Goal: Task Accomplishment & Management: Manage account settings

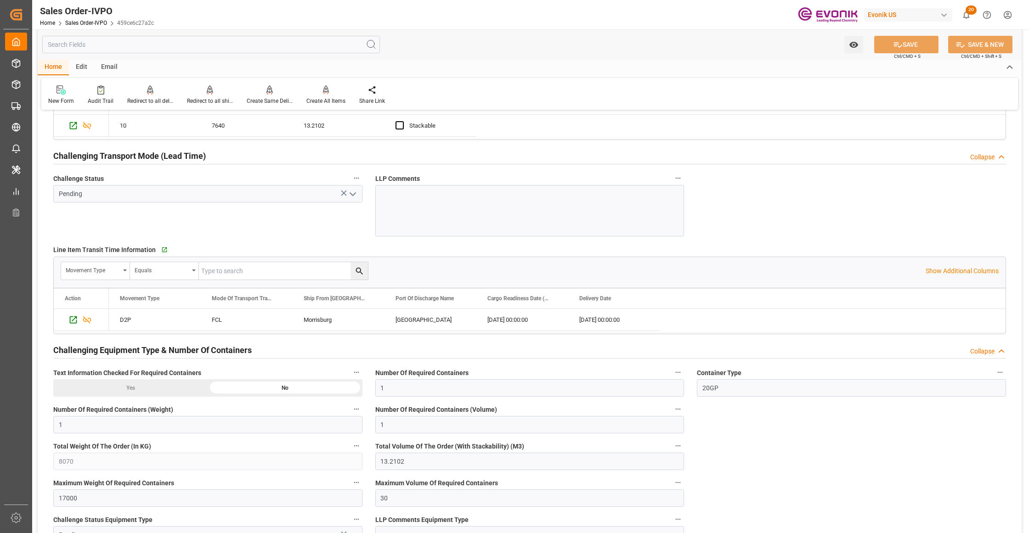
scroll to position [1020, 0]
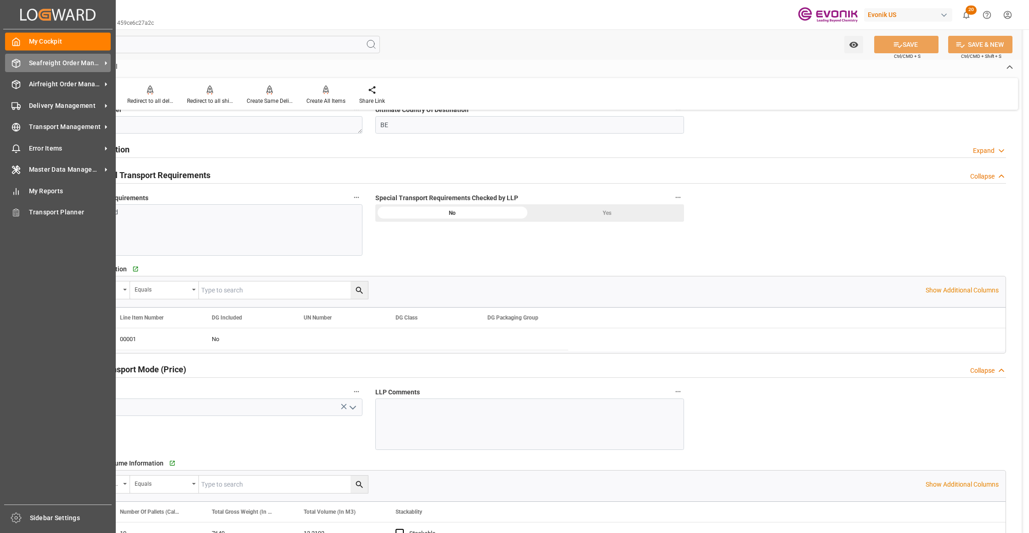
drag, startPoint x: 45, startPoint y: 65, endPoint x: 51, endPoint y: 65, distance: 6.4
click at [45, 65] on span "Seafreight Order Management" at bounding box center [65, 63] width 73 height 10
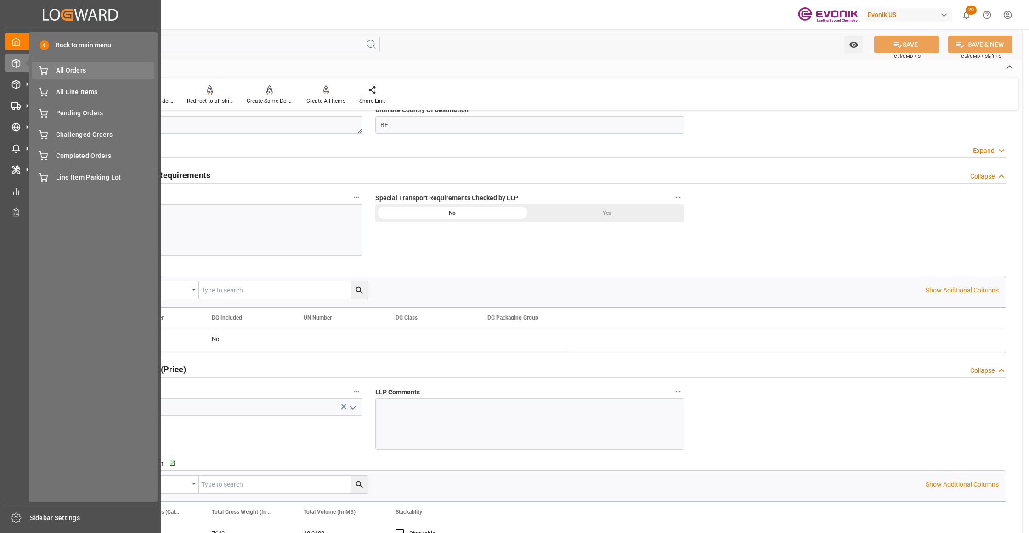
click at [74, 77] on div "All Orders All Orders" at bounding box center [93, 71] width 122 height 18
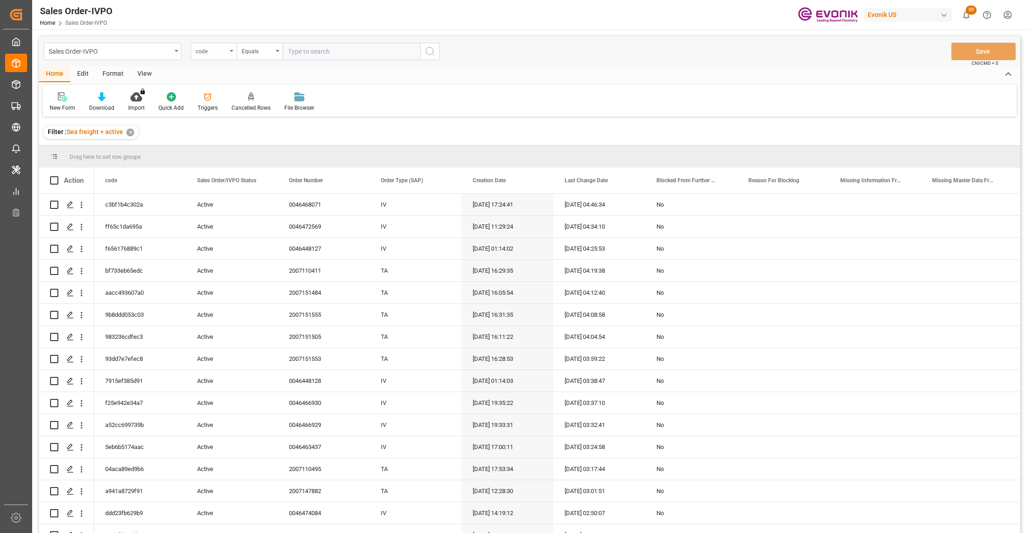
click at [221, 52] on div "code" at bounding box center [211, 50] width 31 height 11
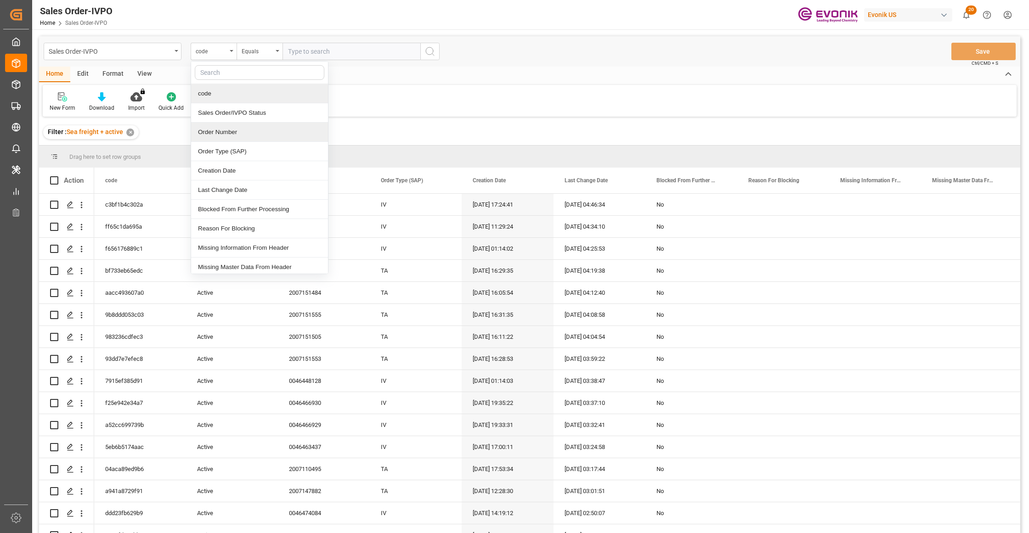
click at [241, 133] on div "Order Number" at bounding box center [259, 132] width 137 height 19
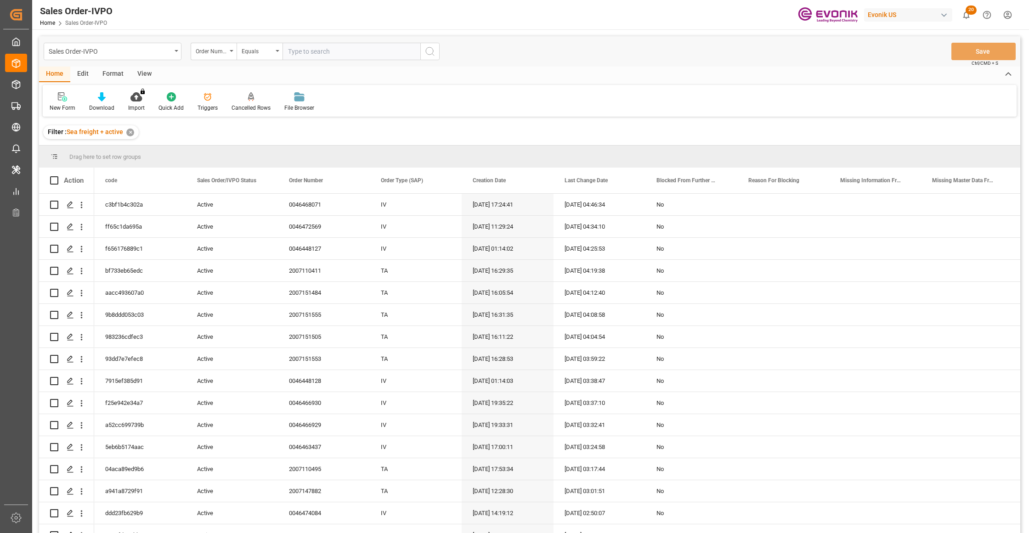
click at [328, 51] on input "text" at bounding box center [351, 51] width 138 height 17
paste input "2007104230"
type input "2007104230"
drag, startPoint x: 436, startPoint y: 51, endPoint x: 419, endPoint y: 63, distance: 21.1
click at [437, 51] on button "search button" at bounding box center [429, 51] width 19 height 17
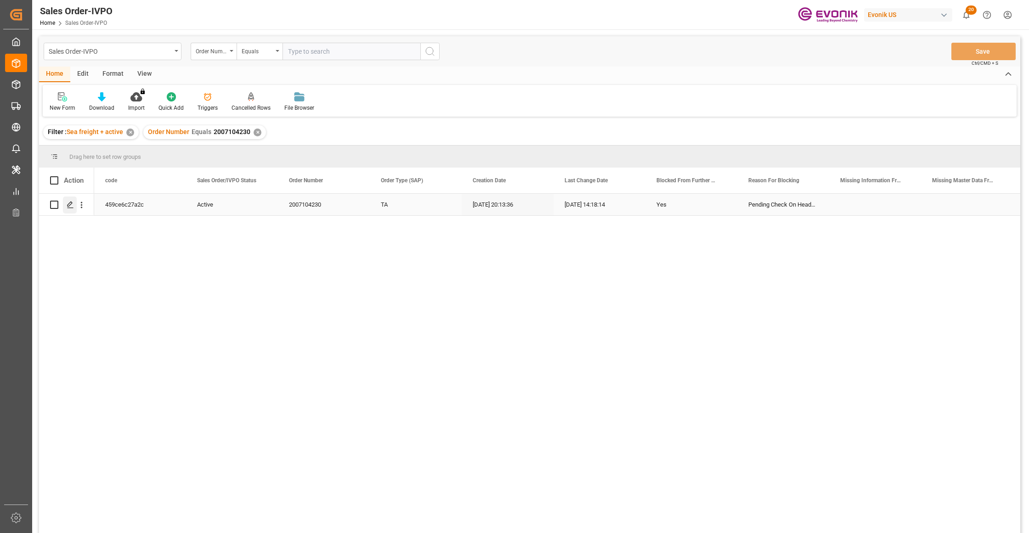
click at [68, 202] on icon "Press SPACE to select this row." at bounding box center [70, 204] width 7 height 7
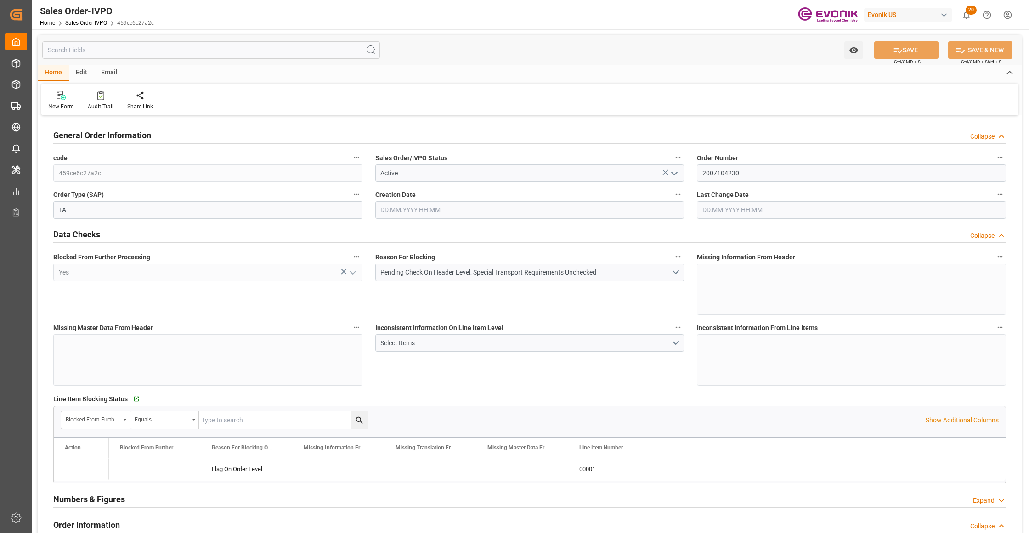
type input "BEANR"
type input "0"
type input "1"
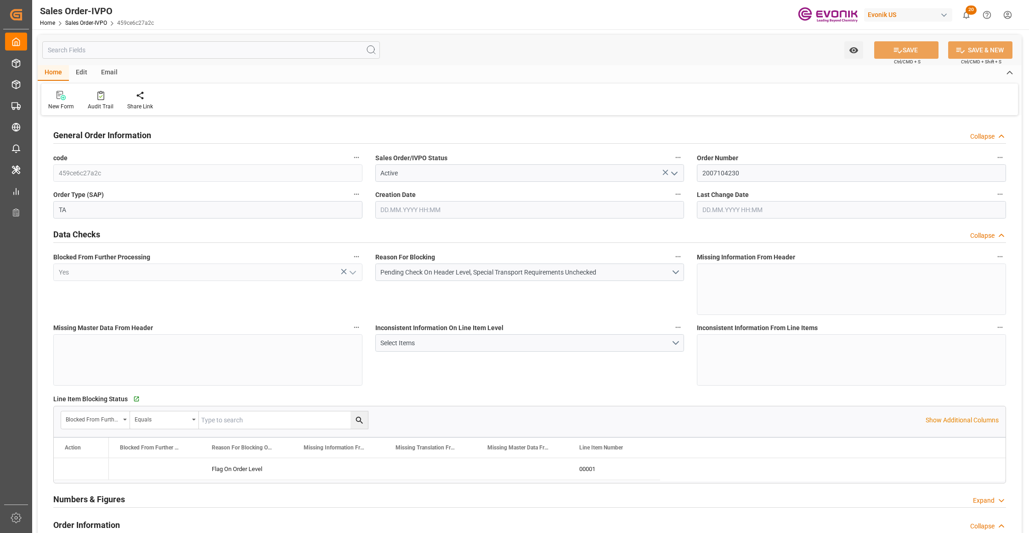
type input "8070"
type input "13.2102"
type input "17000"
type input "30"
type input "[DATE] 20:13"
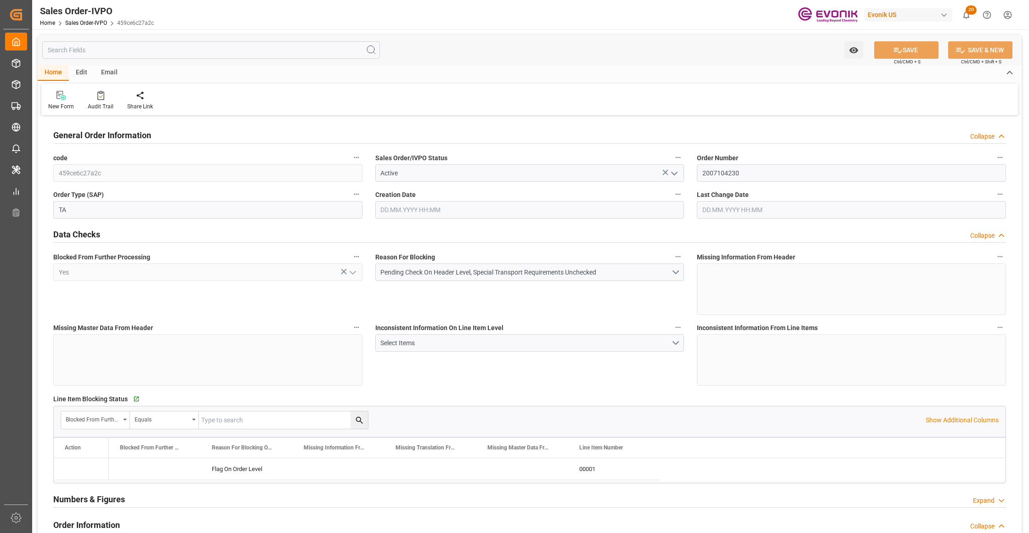
type input "[DATE] 14:18"
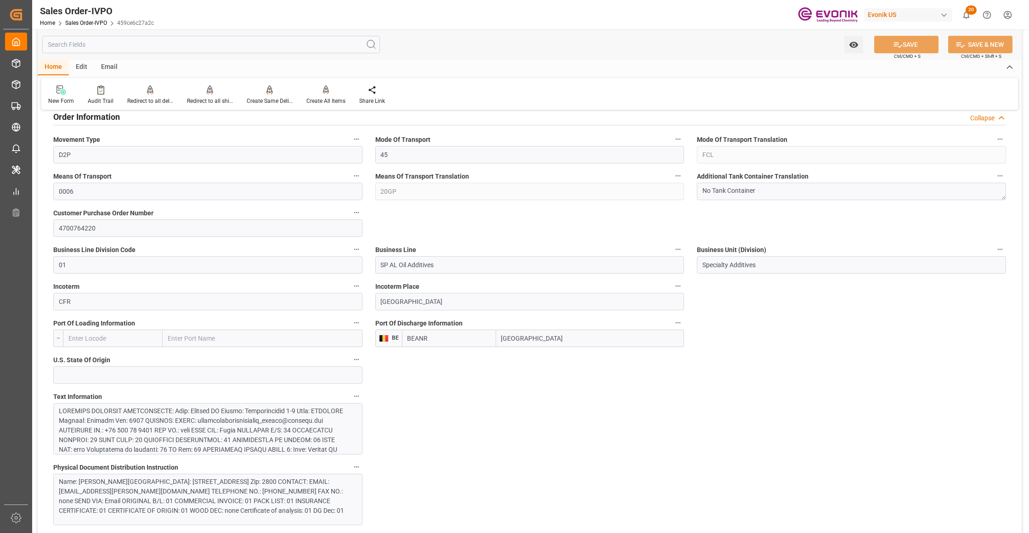
scroll to position [612, 0]
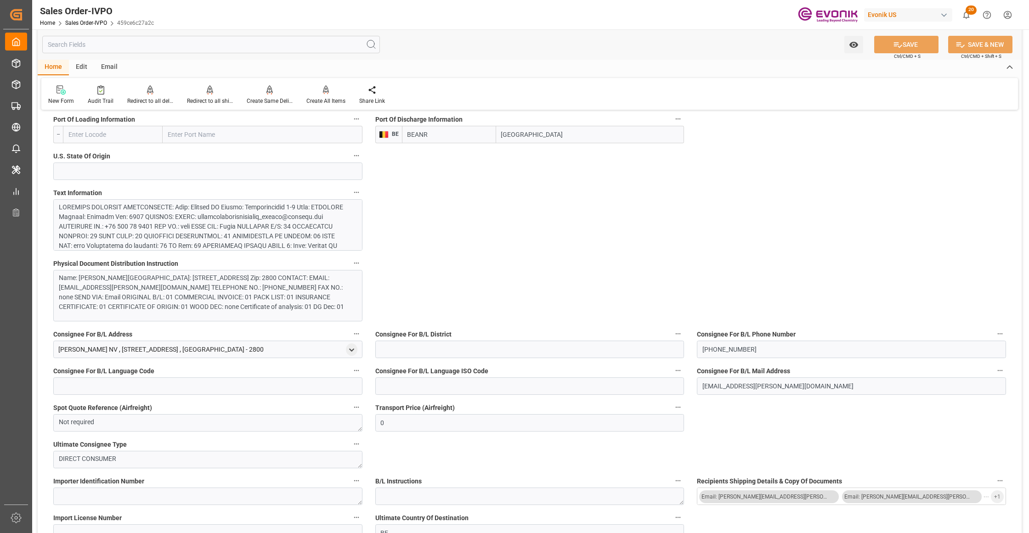
click at [282, 235] on div at bounding box center [203, 280] width 289 height 154
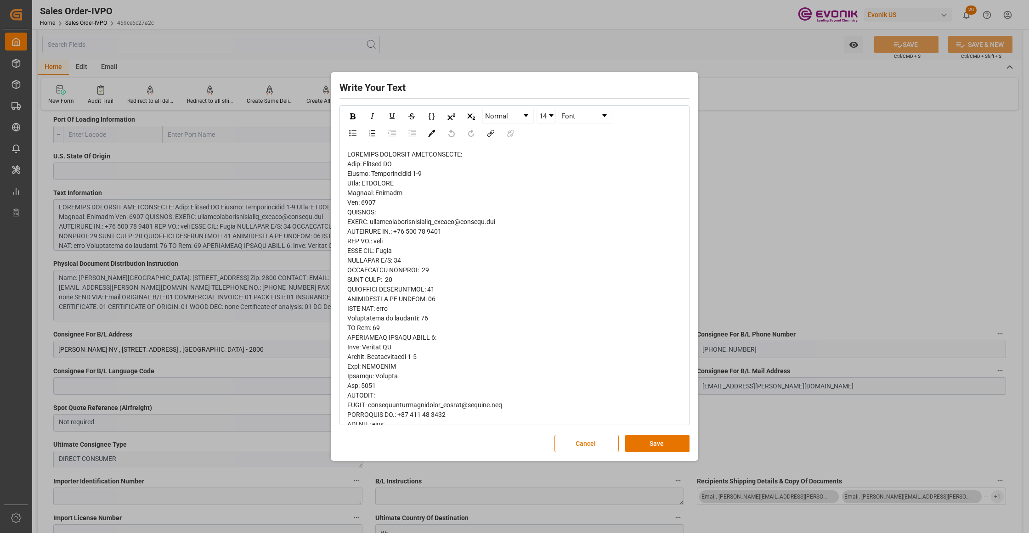
click at [353, 162] on span "rdw-editor" at bounding box center [429, 420] width 164 height 538
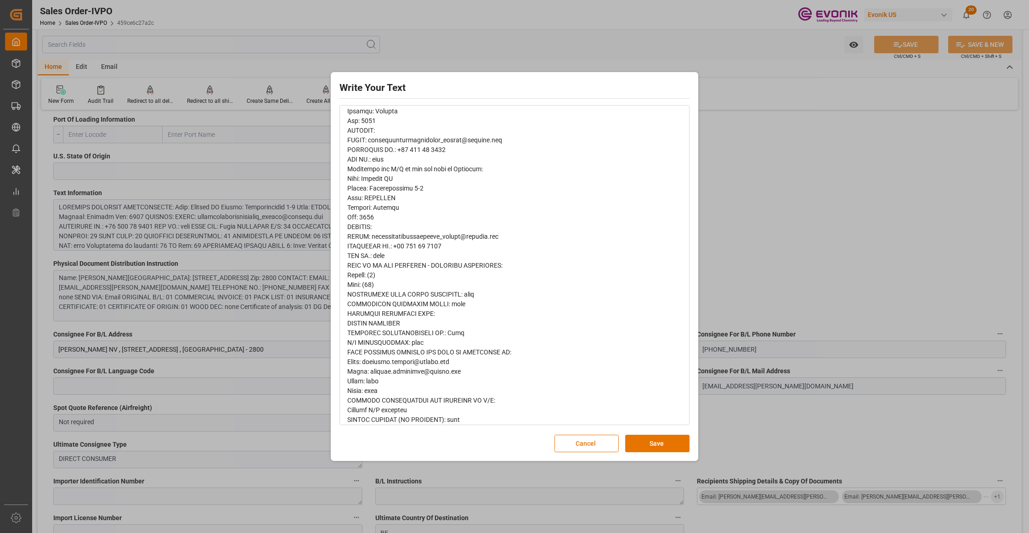
scroll to position [61, 0]
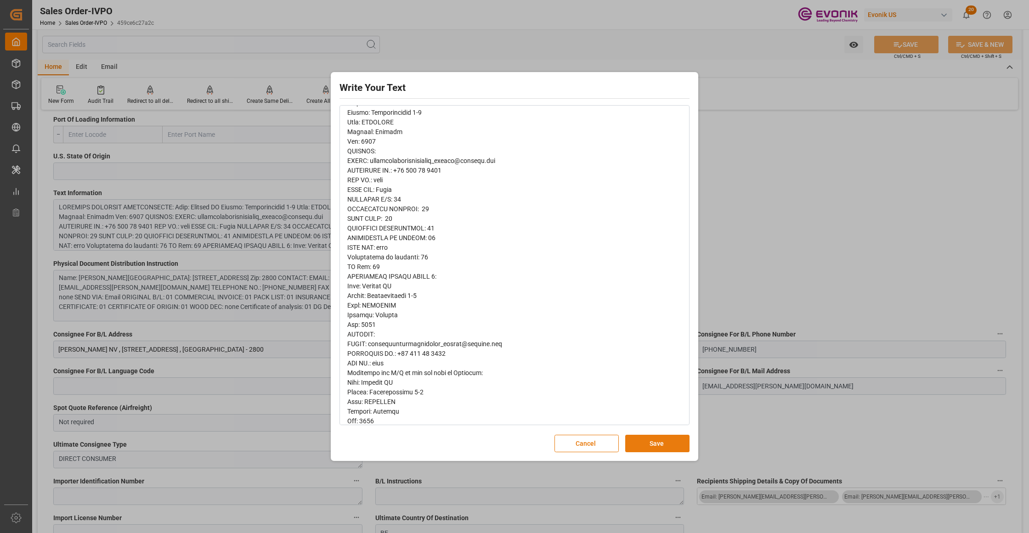
click at [650, 443] on button "Save" at bounding box center [657, 443] width 64 height 17
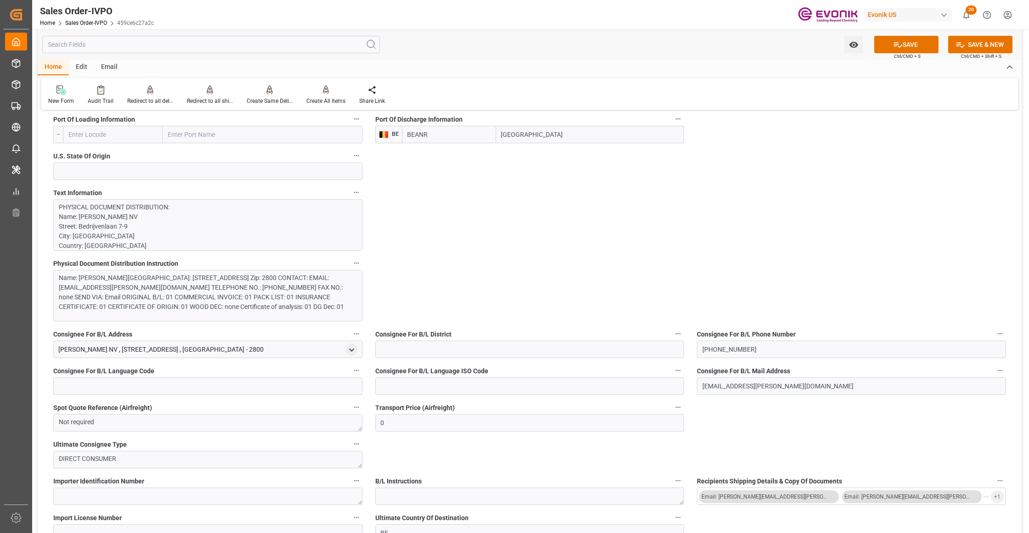
click at [296, 298] on div "Name: [PERSON_NAME][GEOGRAPHIC_DATA]: [STREET_ADDRESS] Zip: 2800 CONTACT: EMAIL…" at bounding box center [203, 292] width 289 height 39
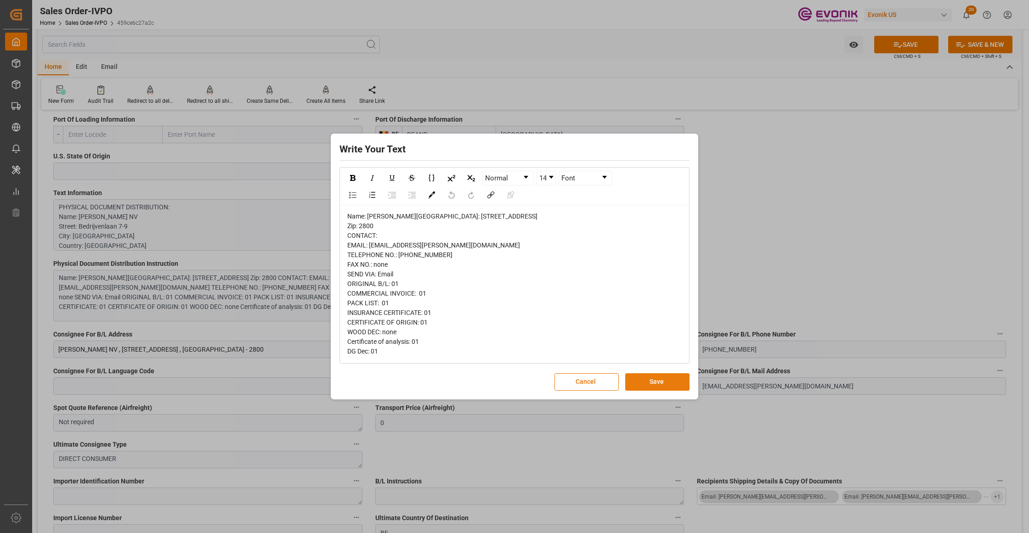
click at [639, 391] on button "Save" at bounding box center [657, 381] width 64 height 17
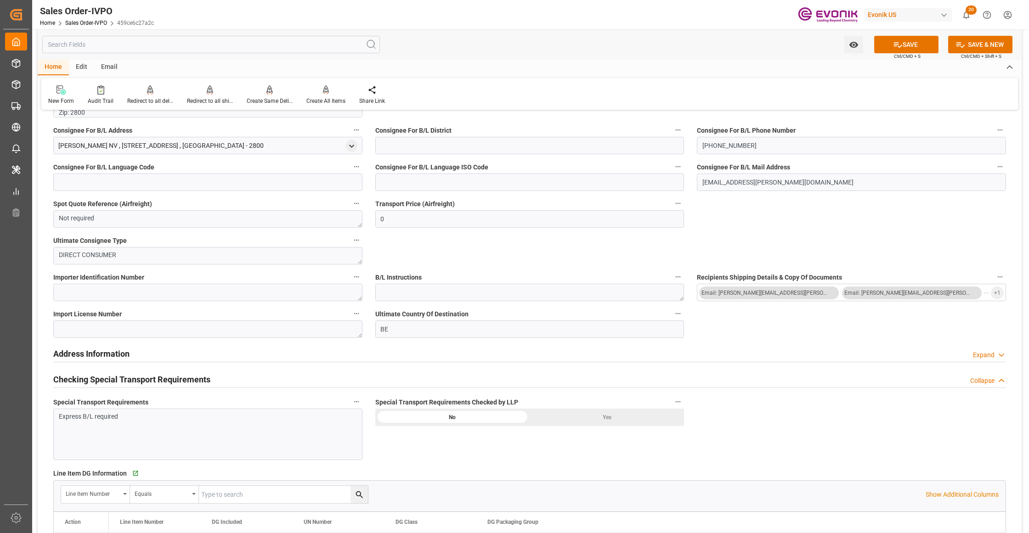
scroll to position [1020, 0]
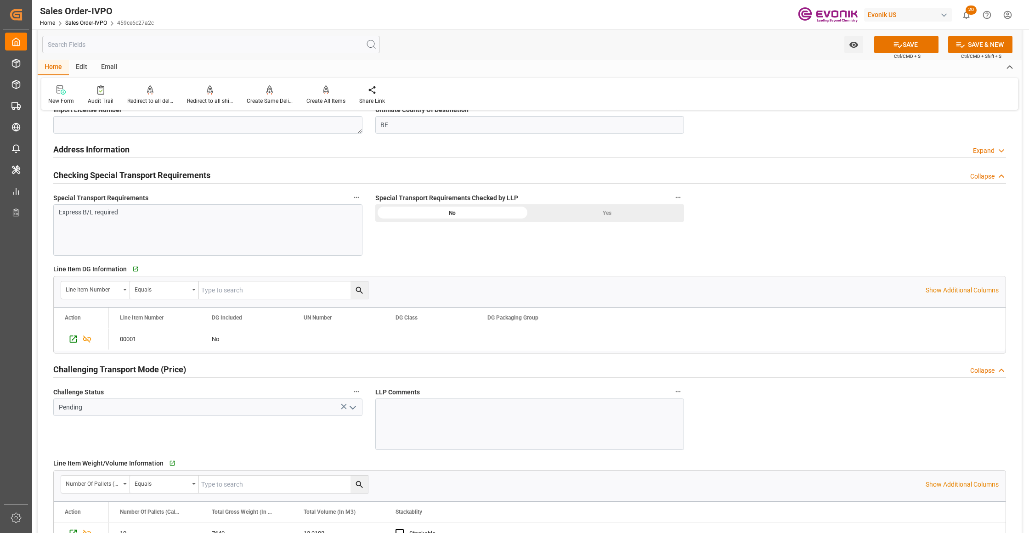
click at [628, 210] on div "Yes" at bounding box center [606, 212] width 154 height 17
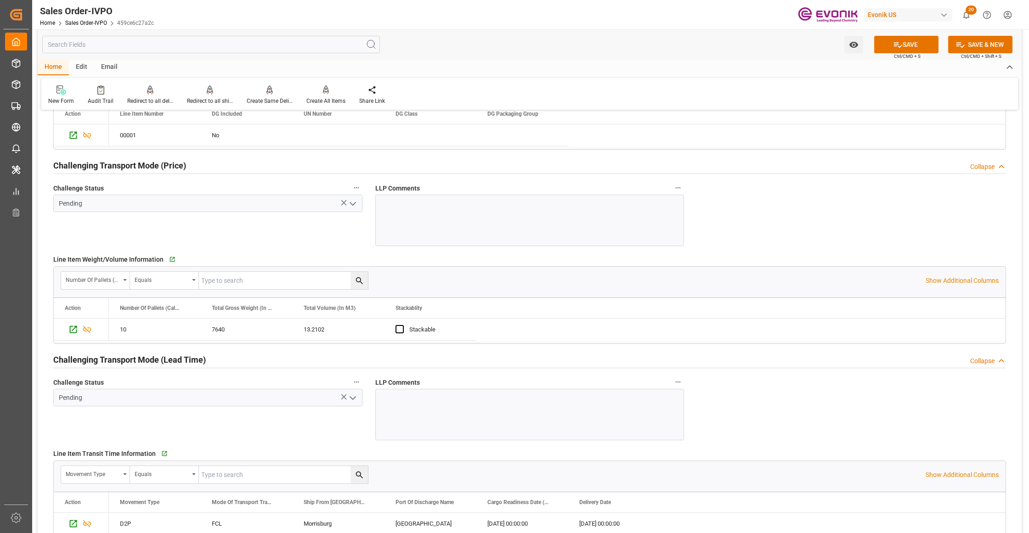
click at [351, 203] on icon "open menu" at bounding box center [352, 203] width 11 height 11
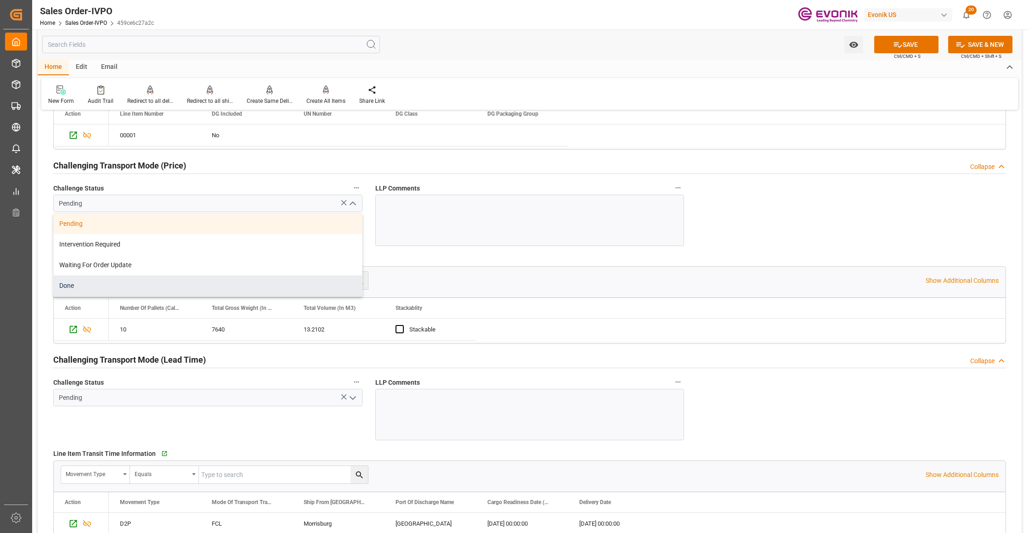
click at [146, 293] on div "Done" at bounding box center [208, 286] width 308 height 21
type input "Done"
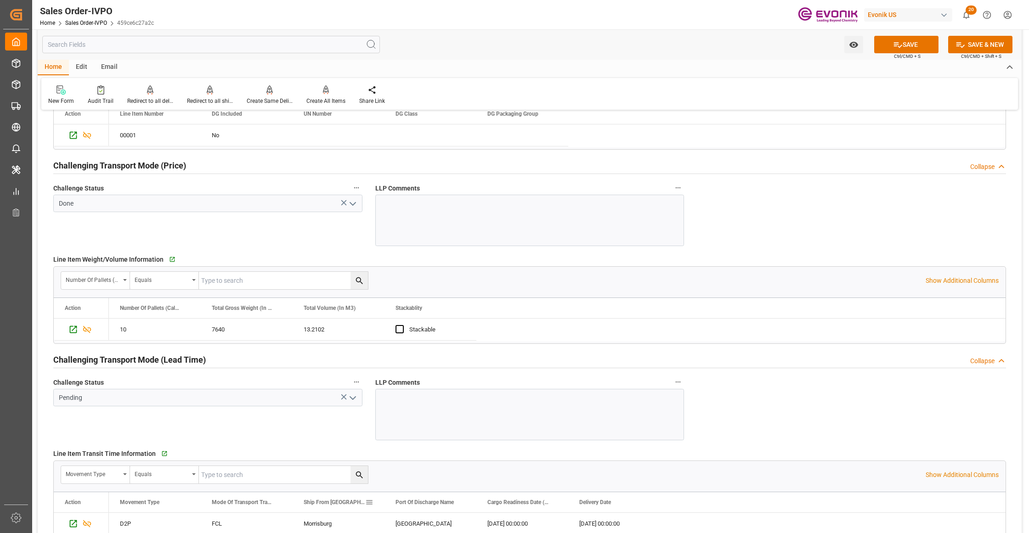
scroll to position [1428, 0]
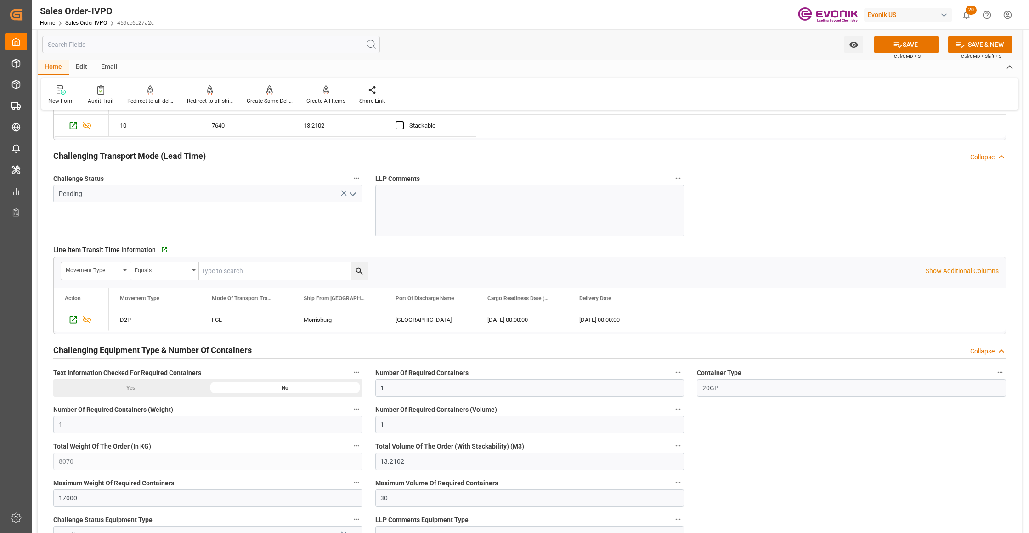
click at [350, 190] on button "open menu" at bounding box center [352, 194] width 14 height 14
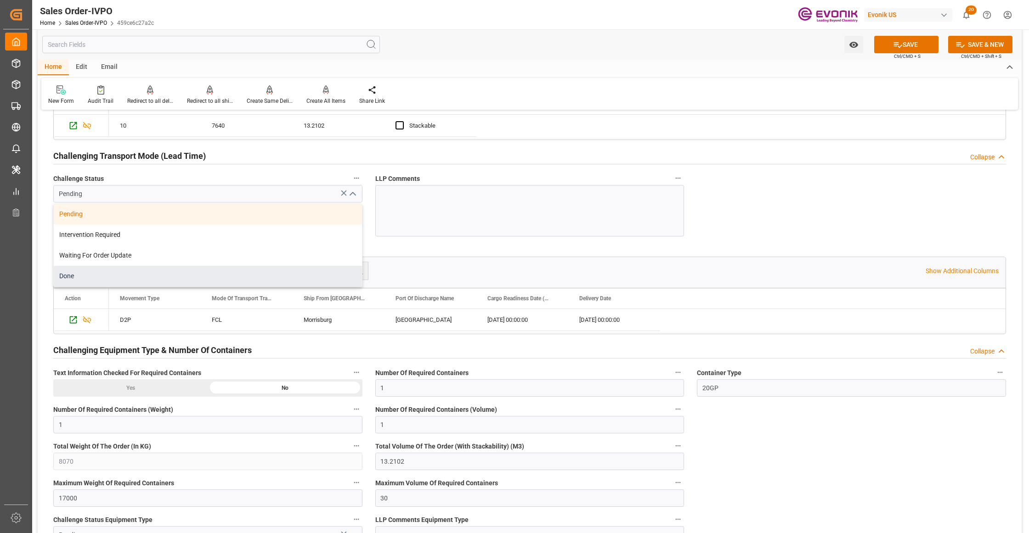
click at [143, 283] on div "Done" at bounding box center [208, 276] width 308 height 21
type input "Done"
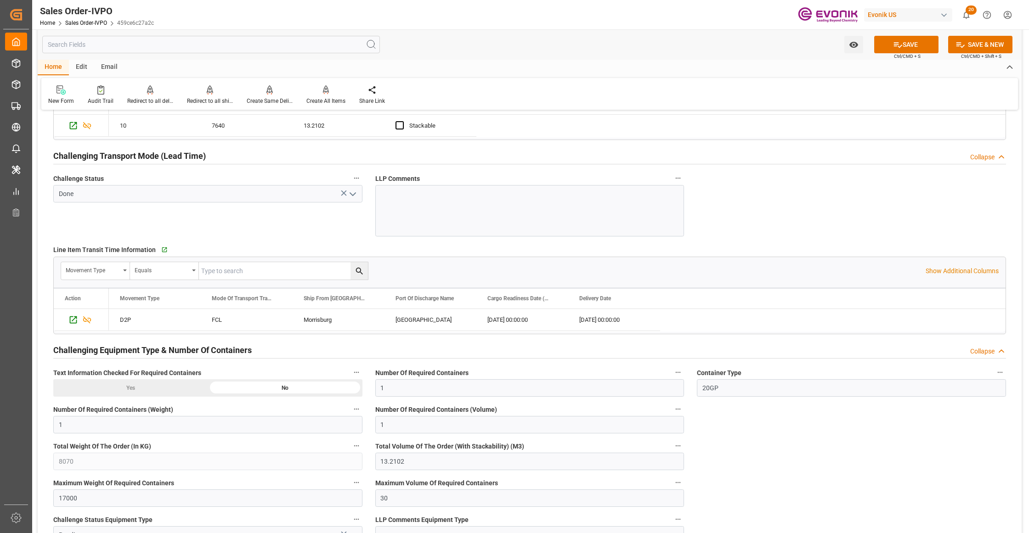
scroll to position [1633, 0]
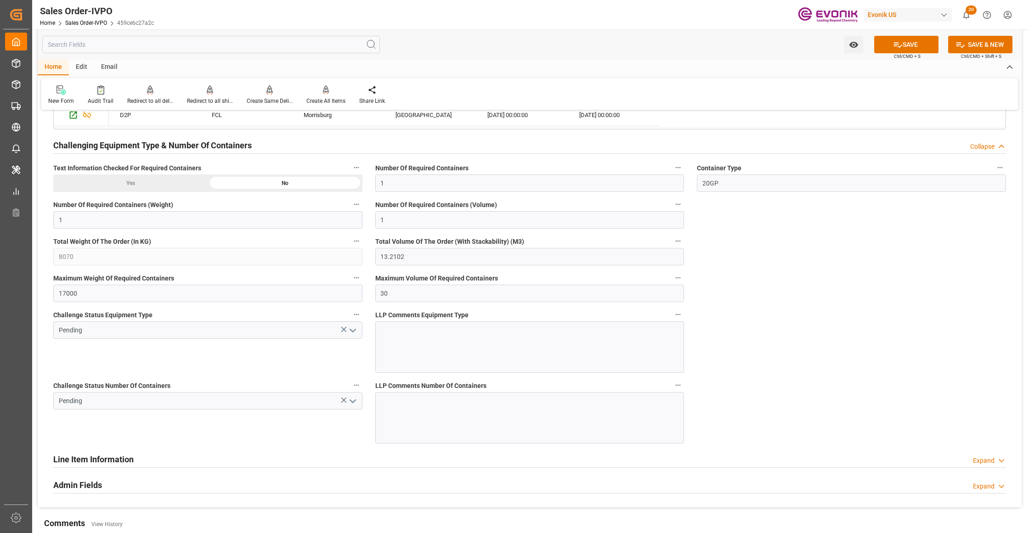
click at [349, 336] on icon "open menu" at bounding box center [352, 330] width 11 height 11
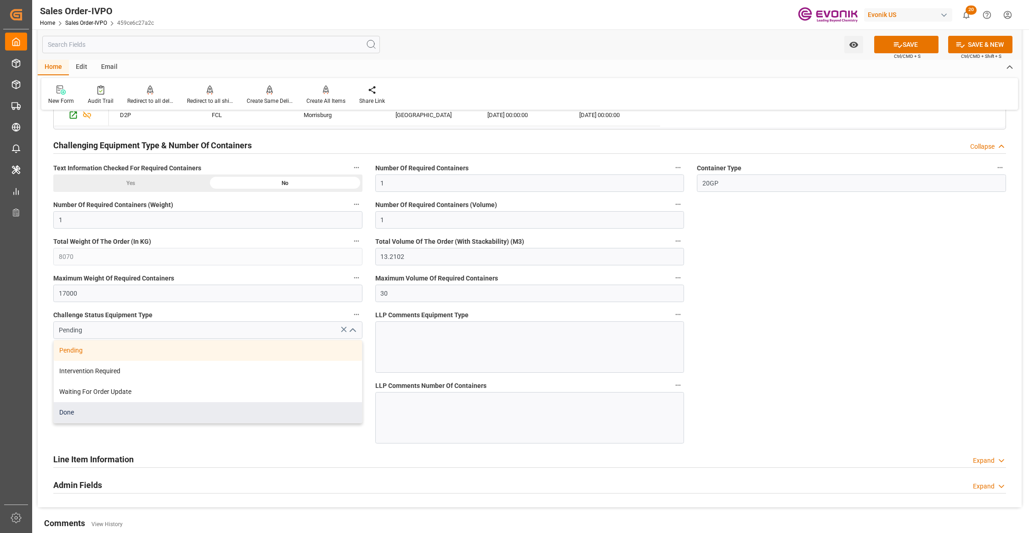
click at [239, 411] on div "Done" at bounding box center [208, 412] width 308 height 21
type input "Done"
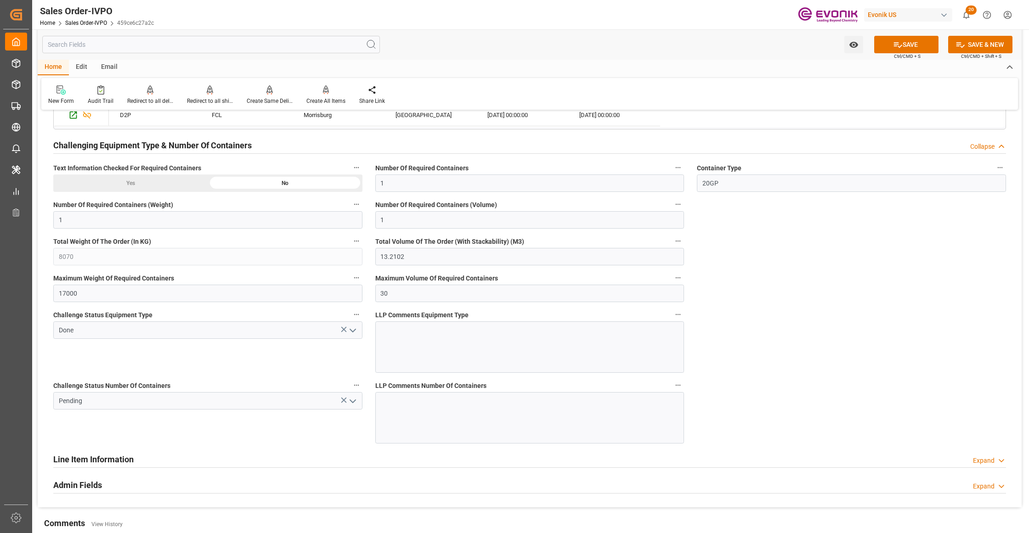
click at [353, 404] on icon "open menu" at bounding box center [352, 401] width 11 height 11
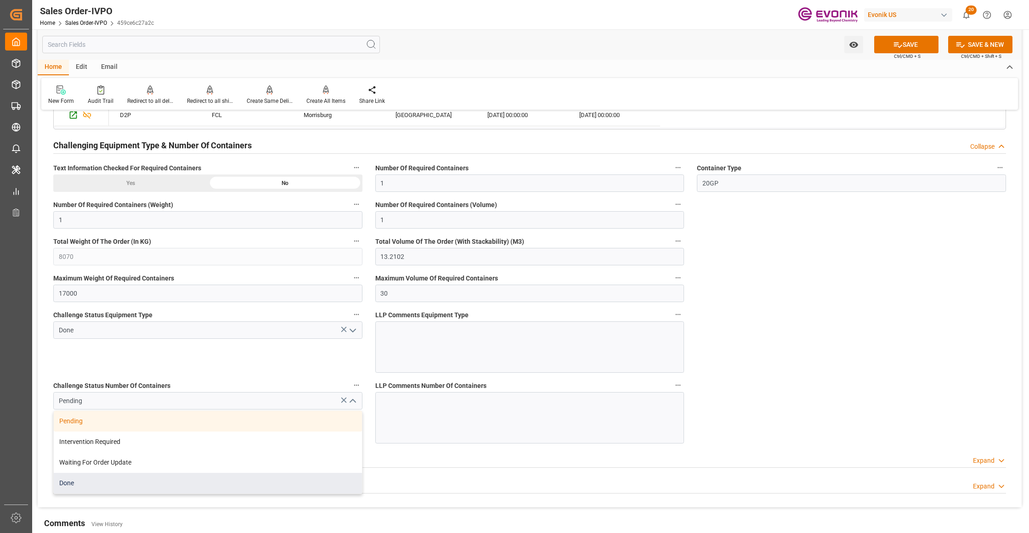
click at [170, 492] on div "Done" at bounding box center [208, 483] width 308 height 21
type input "Done"
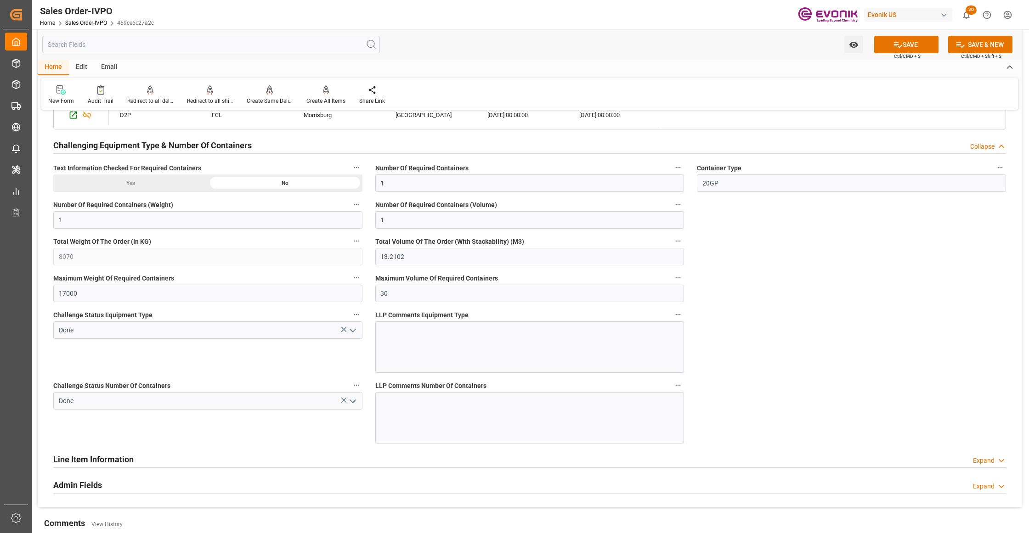
drag, startPoint x: 755, startPoint y: 313, endPoint x: 711, endPoint y: 318, distance: 44.8
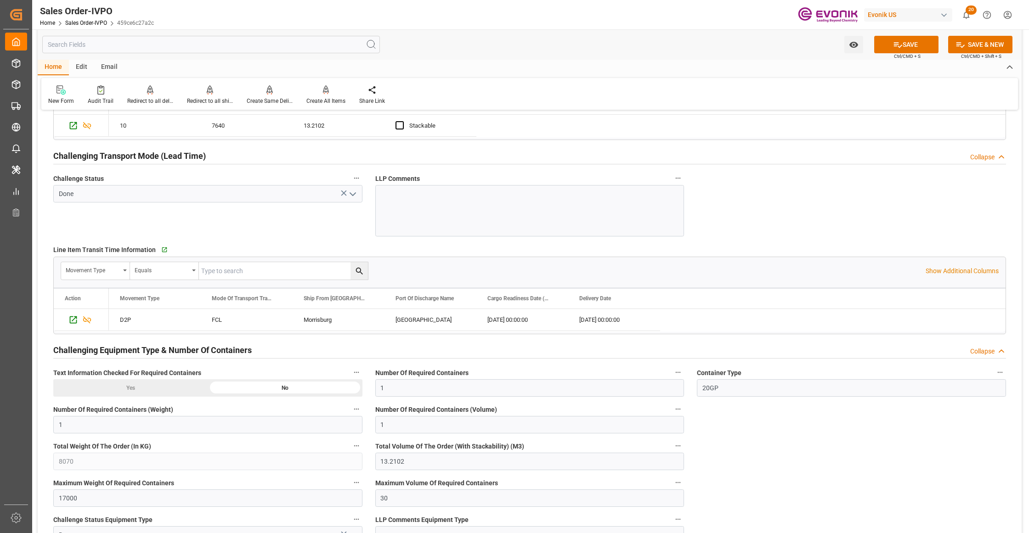
scroll to position [1020, 0]
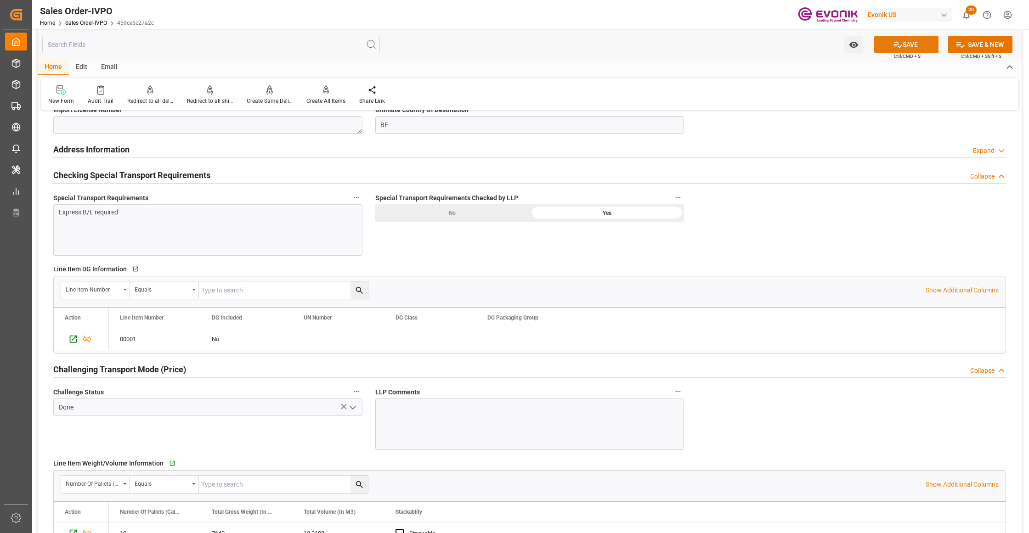
click at [904, 46] on button "SAVE" at bounding box center [906, 44] width 64 height 17
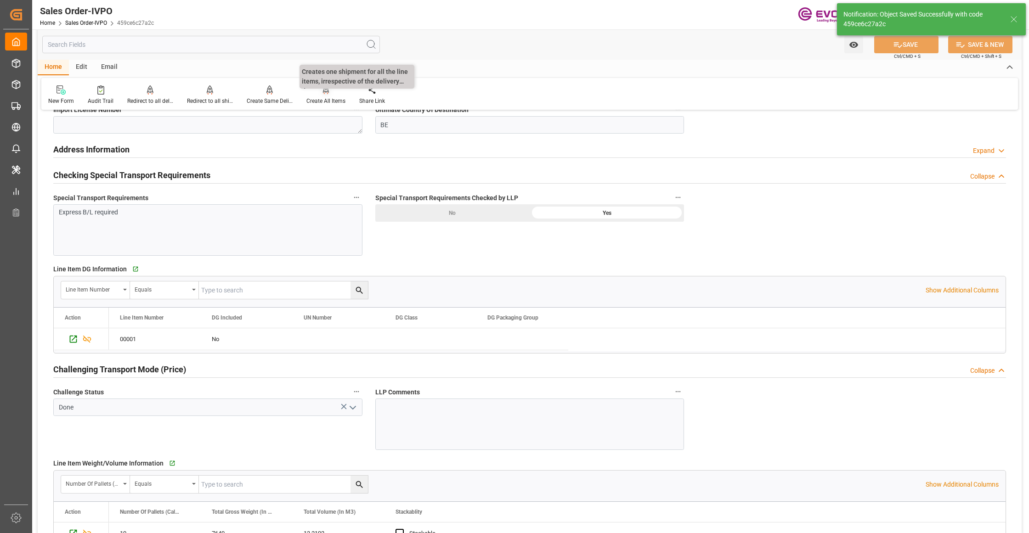
type input "[DATE] 06:13"
type input "No"
click at [326, 91] on icon at bounding box center [326, 89] width 6 height 8
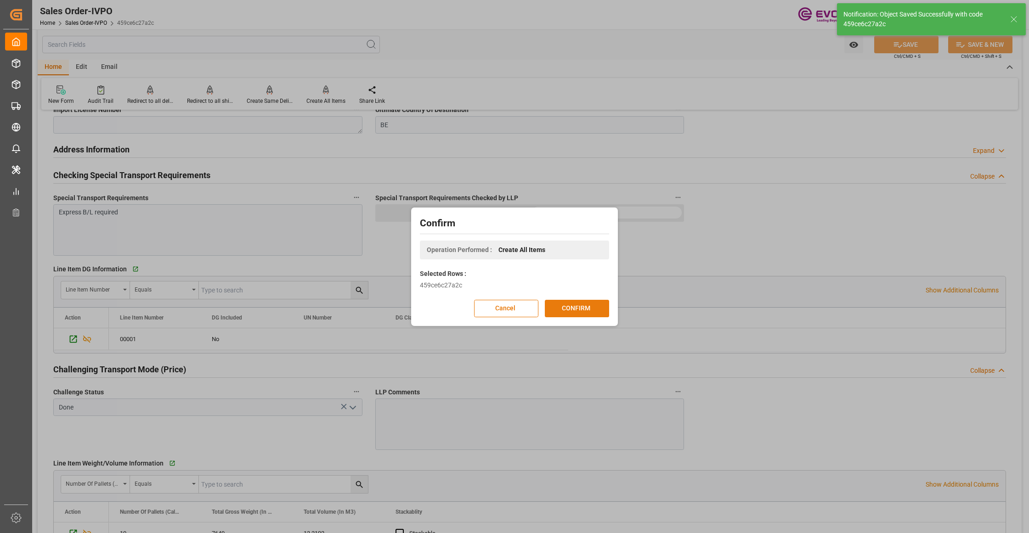
click at [585, 309] on button "CONFIRM" at bounding box center [577, 308] width 64 height 17
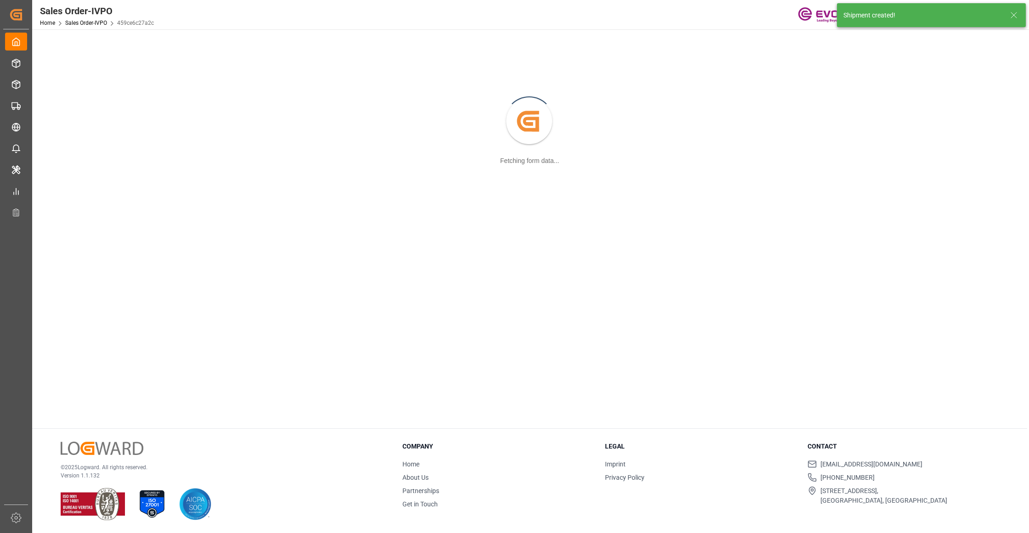
scroll to position [100, 0]
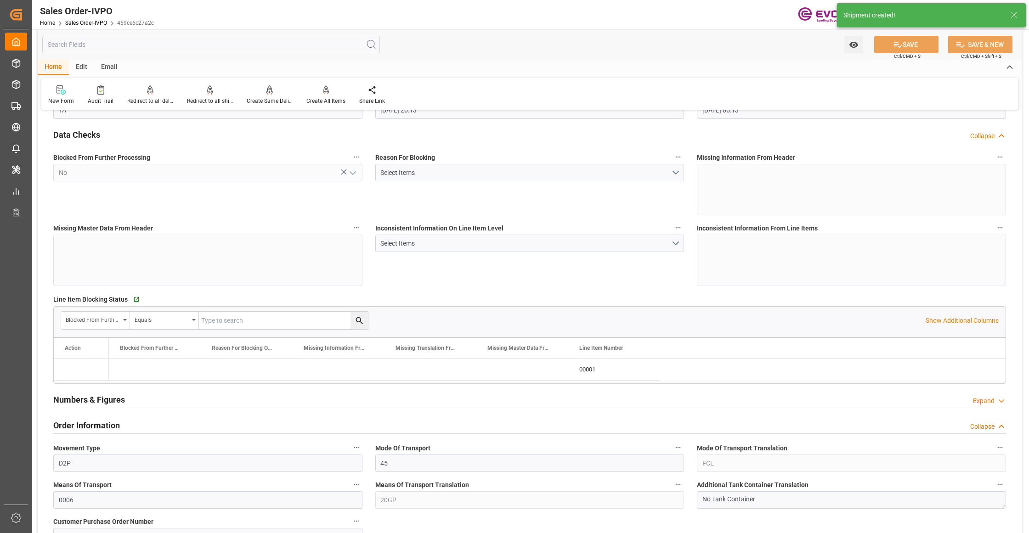
type input "[DATE] 20:13"
type input "[DATE] 06:13"
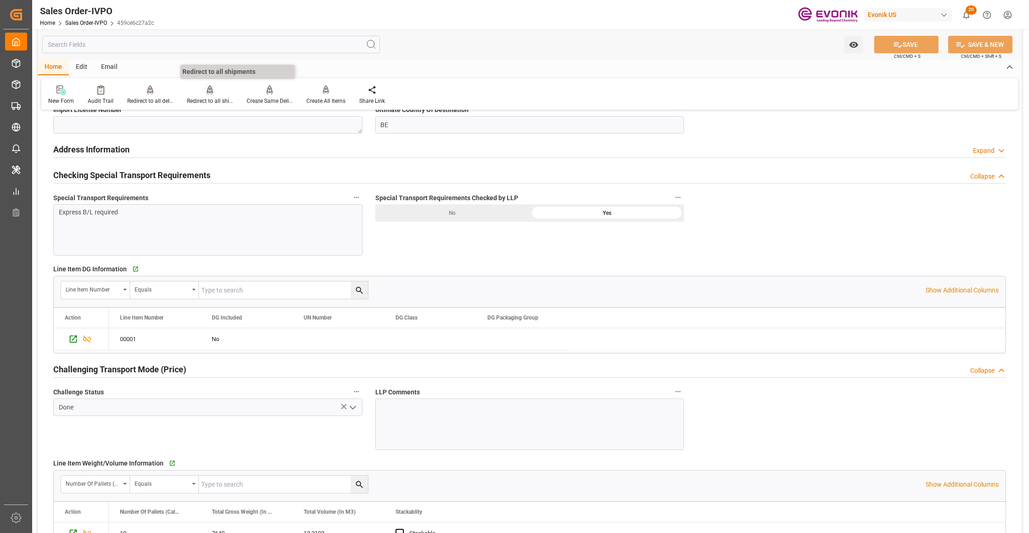
click at [210, 94] on icon at bounding box center [210, 89] width 6 height 9
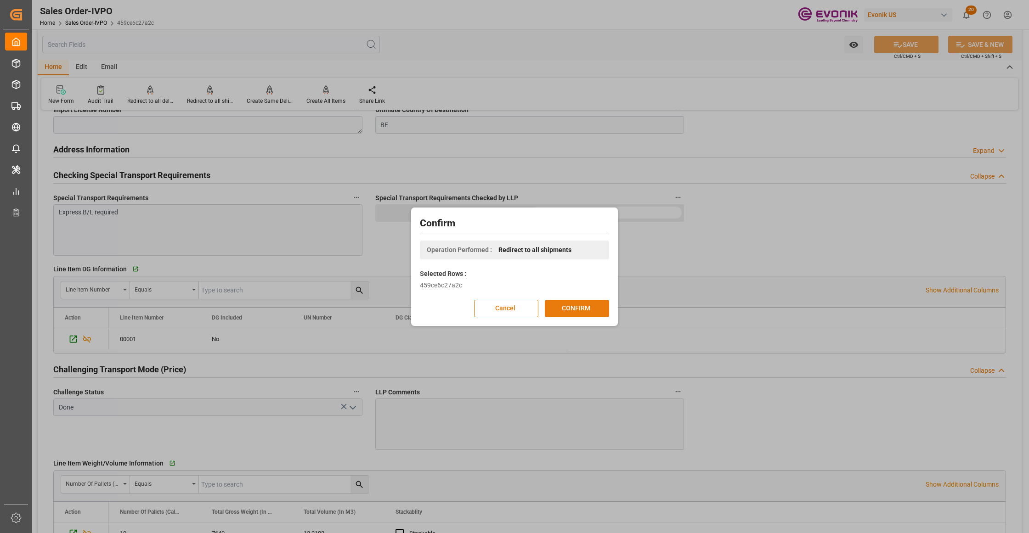
click at [582, 307] on button "CONFIRM" at bounding box center [577, 308] width 64 height 17
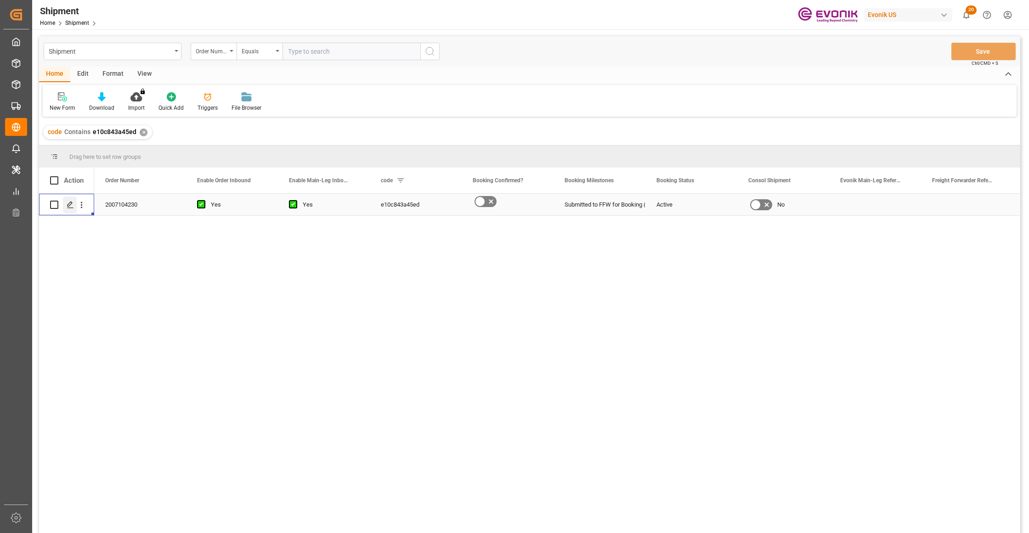
click at [66, 210] on div "Press SPACE to select this row." at bounding box center [70, 205] width 14 height 17
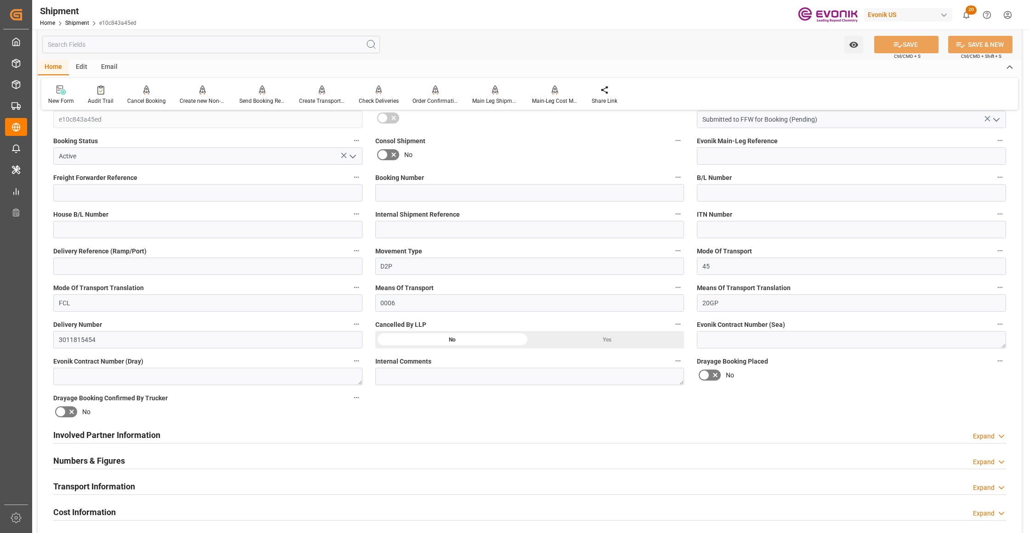
scroll to position [408, 0]
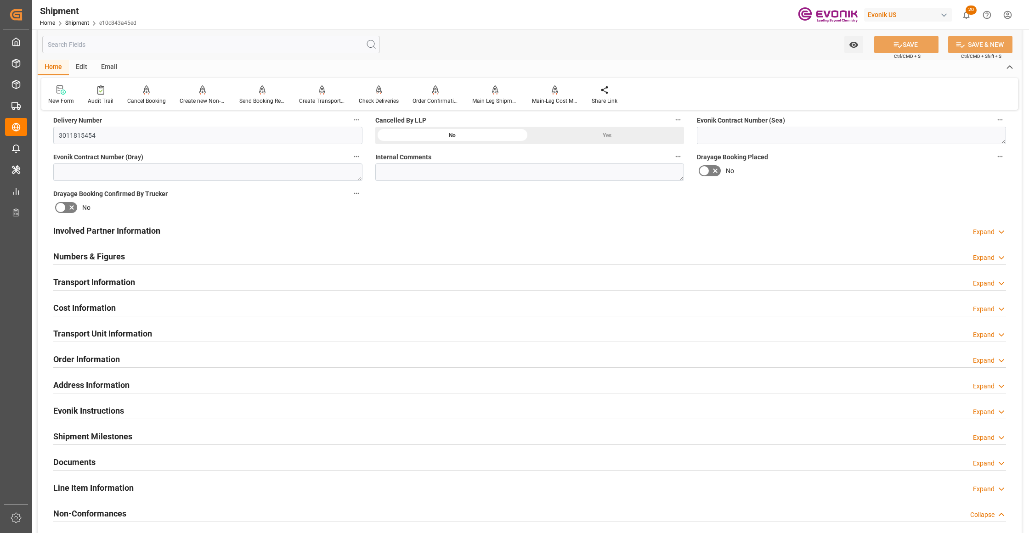
drag, startPoint x: 509, startPoint y: 230, endPoint x: 743, endPoint y: 311, distance: 247.5
click at [510, 231] on div "Involved Partner Information Expand" at bounding box center [529, 229] width 952 height 17
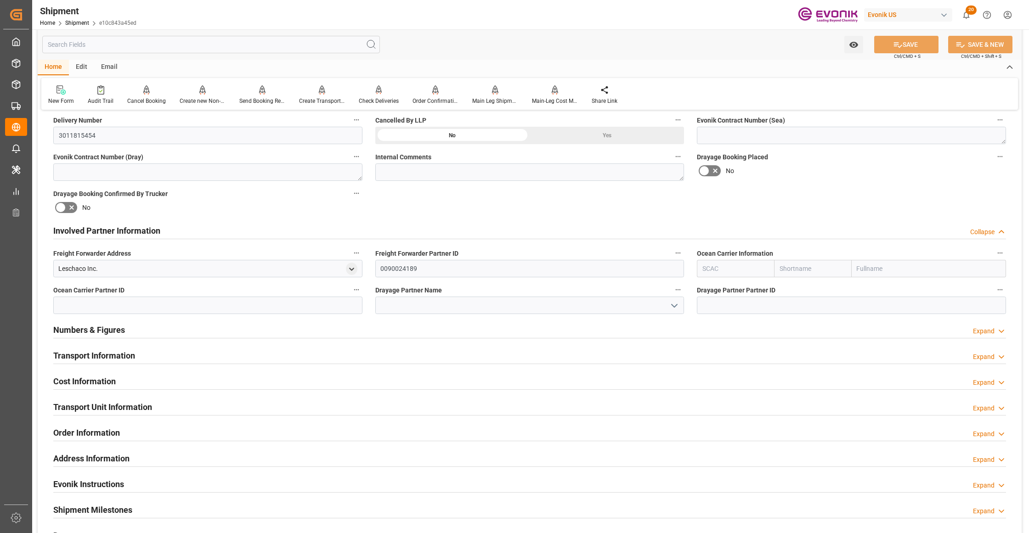
click at [836, 267] on input "text" at bounding box center [812, 268] width 77 height 17
type input "hapag"
drag, startPoint x: 811, startPoint y: 283, endPoint x: 812, endPoint y: 247, distance: 36.3
click at [811, 284] on div "Hapag Lloyd" at bounding box center [812, 294] width 76 height 30
type input "HLCU"
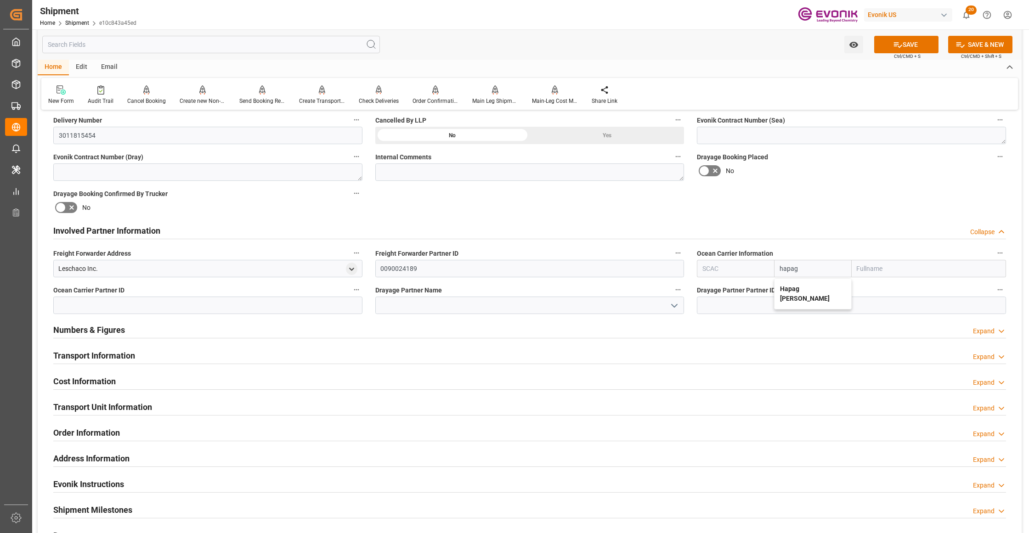
type input "Hapag Lloyd"
type input "Hapag Lloyd Aktiengesellschaft"
type input "Hapag Lloyd"
click at [819, 202] on div "Booking Confirmation Milestone Bar Collapse Submitted to FFW for Booking (Pendi…" at bounding box center [530, 221] width 984 height 1023
click at [912, 48] on button "SAVE" at bounding box center [906, 44] width 64 height 17
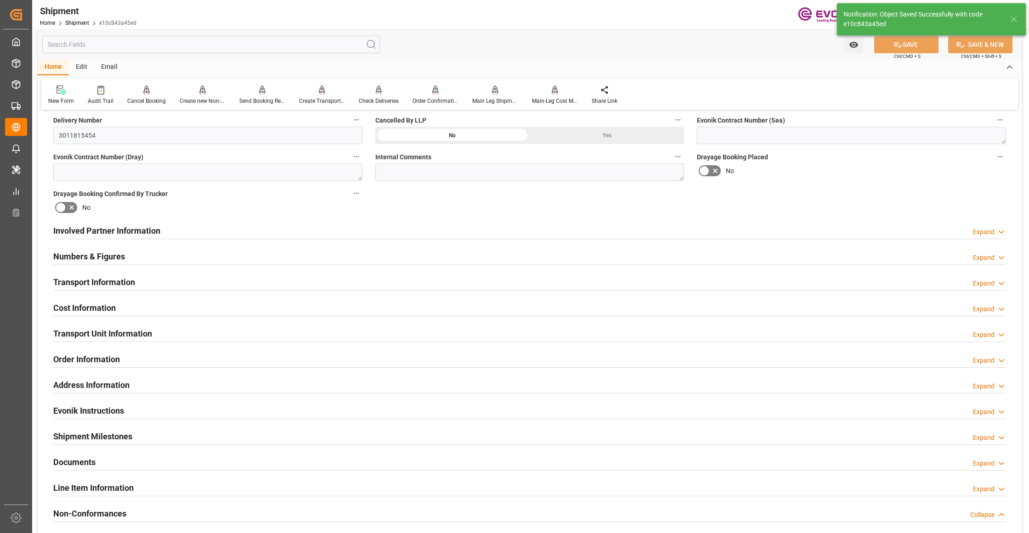
type input "0090027539"
drag, startPoint x: 433, startPoint y: 232, endPoint x: 438, endPoint y: 248, distance: 17.0
click at [433, 232] on div "Involved Partner Information Expand" at bounding box center [529, 229] width 952 height 17
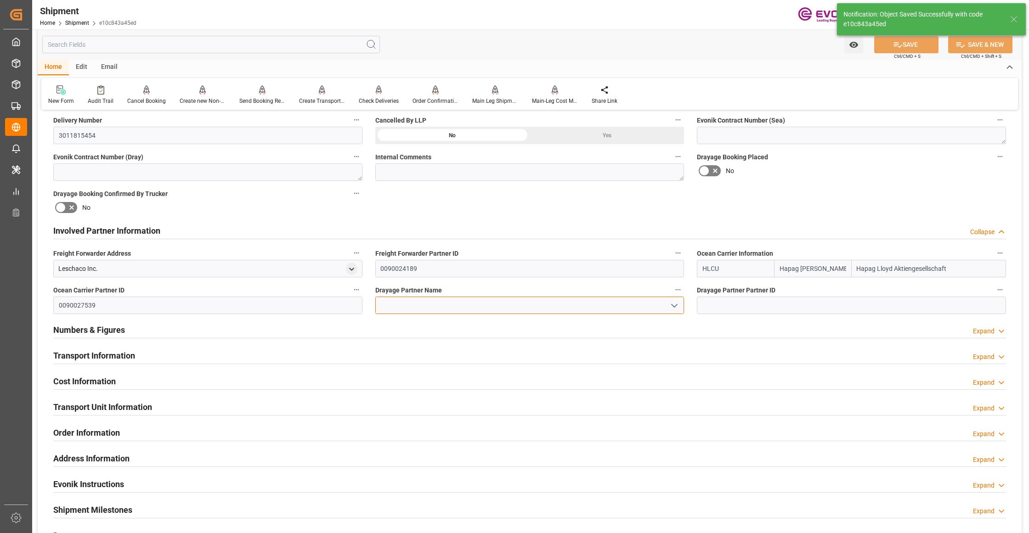
click at [427, 307] on input at bounding box center [529, 305] width 309 height 17
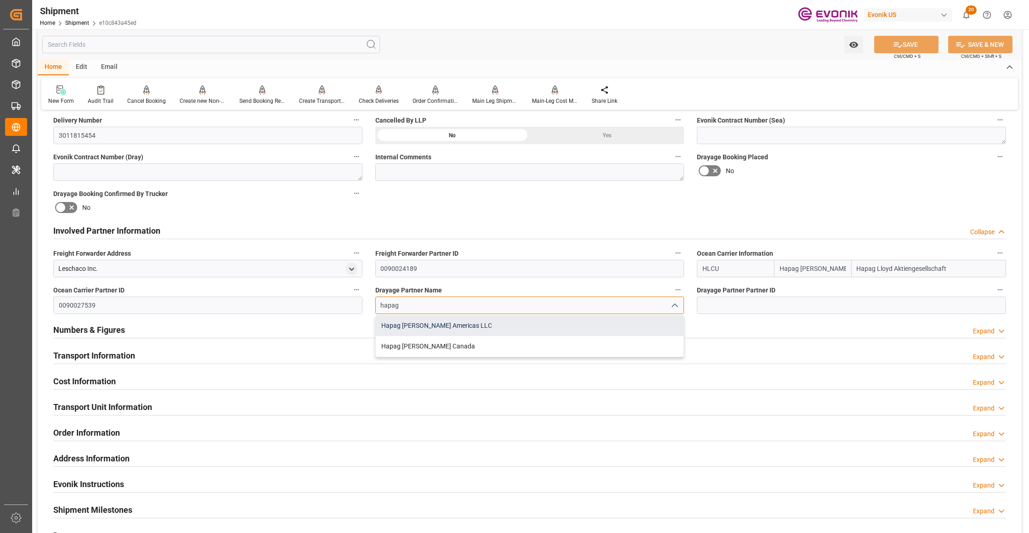
click at [461, 321] on div "Hapag Lloyd Americas LLC" at bounding box center [530, 325] width 308 height 21
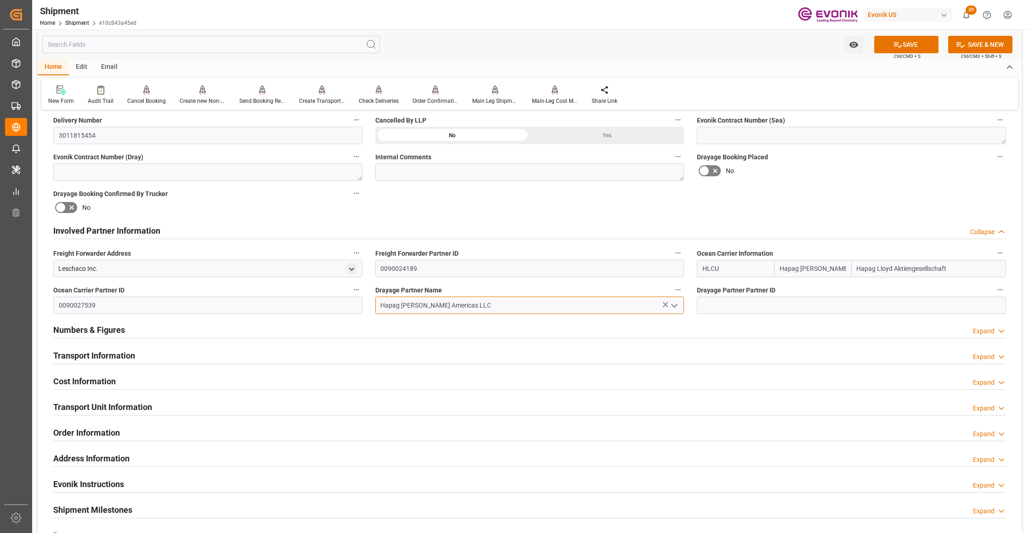
type input "Hapag Lloyd Americas LLC"
click at [743, 215] on div "Booking Confirmation Milestone Bar Collapse Submitted to FFW for Booking (Pendi…" at bounding box center [530, 221] width 984 height 1023
click at [924, 43] on button "SAVE" at bounding box center [906, 44] width 64 height 17
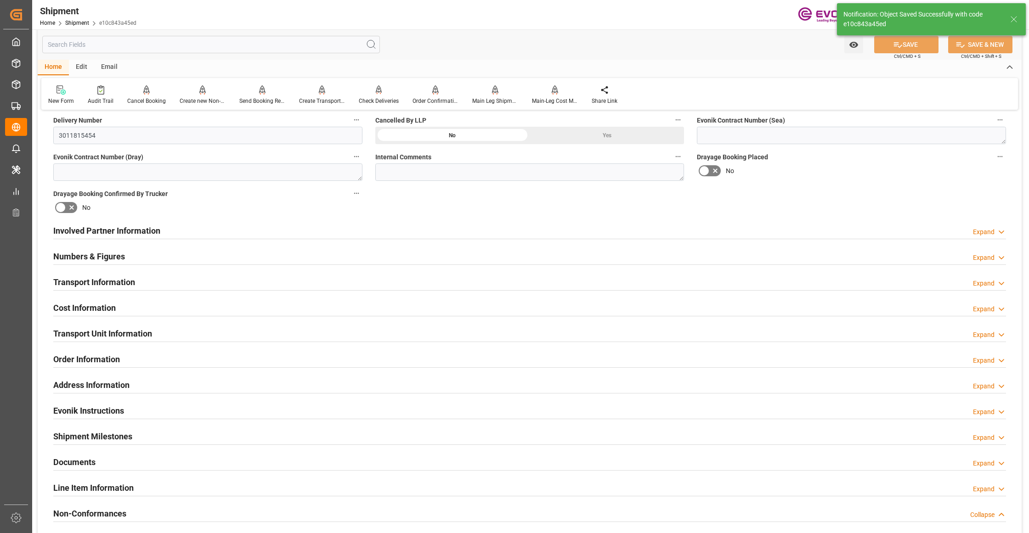
type input "0090027539"
click at [416, 228] on div "Involved Partner Information Expand" at bounding box center [529, 229] width 952 height 17
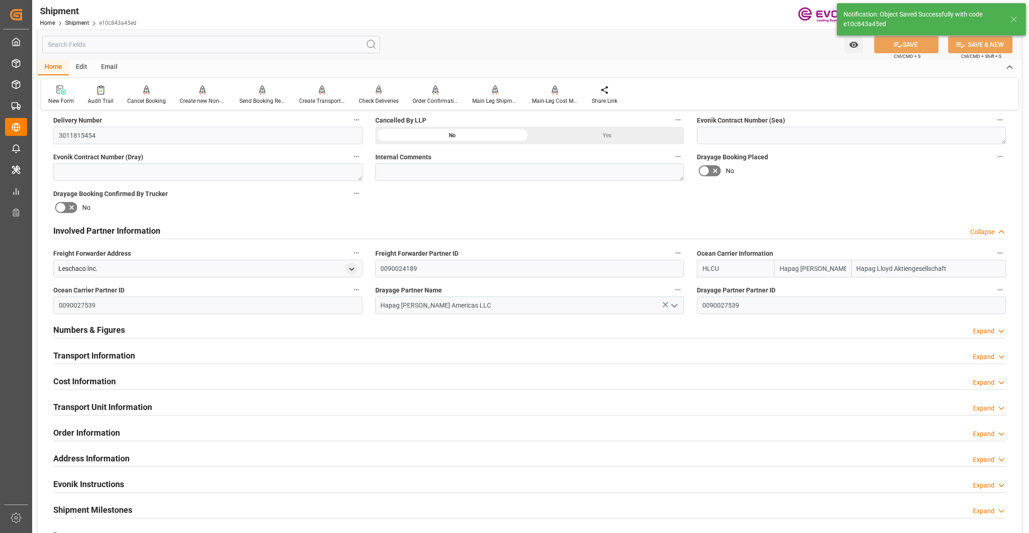
click at [428, 354] on div "Transport Information Expand" at bounding box center [529, 354] width 952 height 17
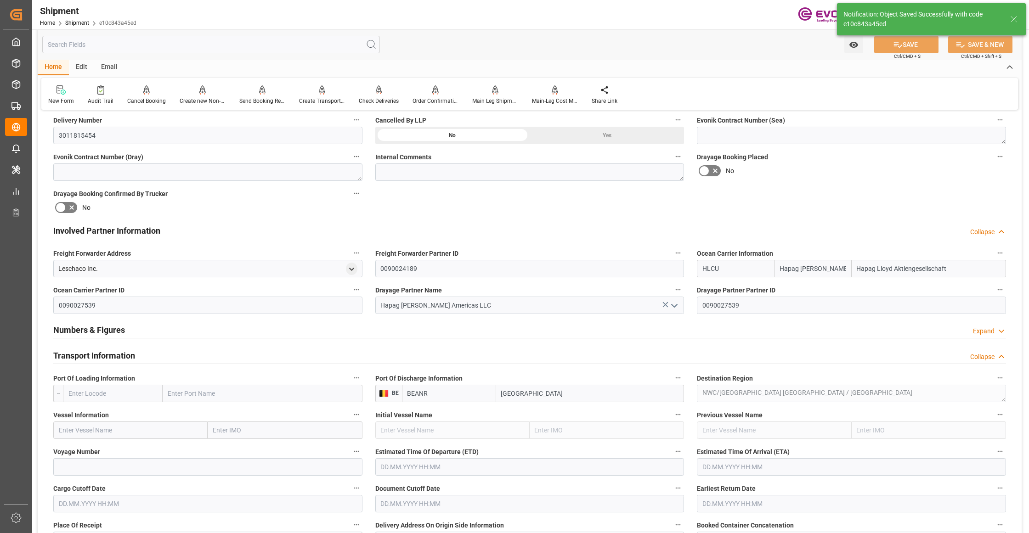
scroll to position [612, 0]
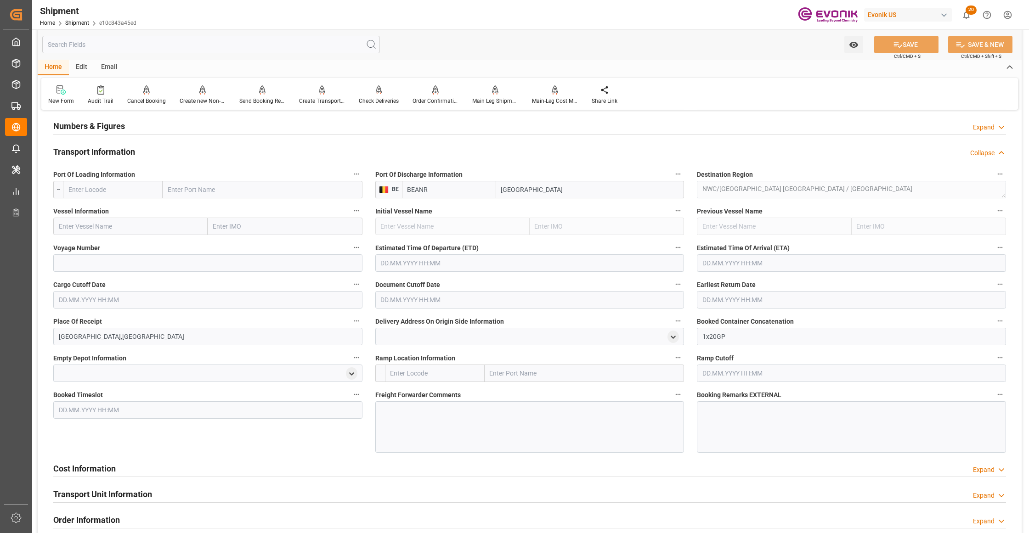
click at [120, 192] on input "text" at bounding box center [113, 189] width 100 height 17
click at [123, 238] on div "CAMTR - Montreal" at bounding box center [111, 230] width 97 height 21
type input "CAMTR"
type input "Montreal"
type input "CAMTR"
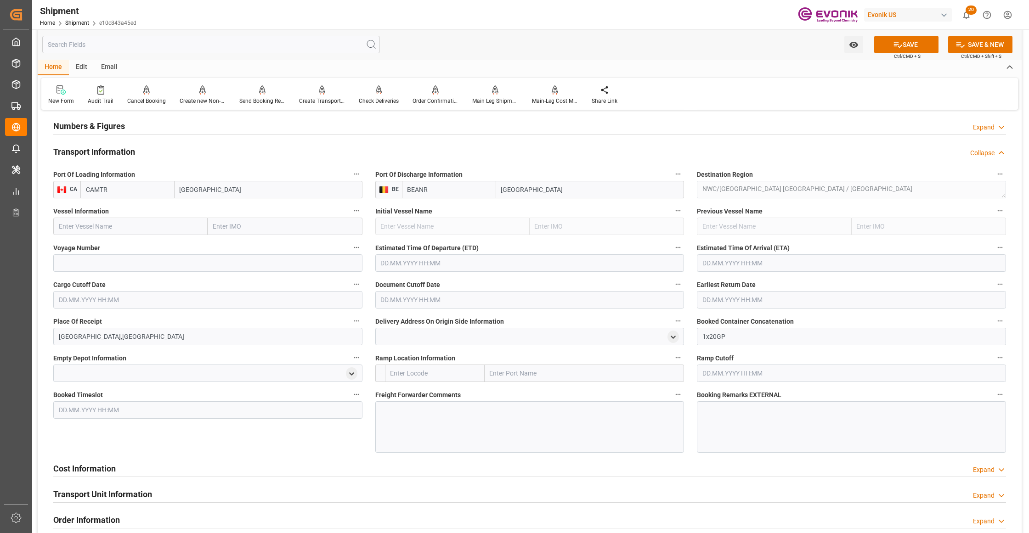
click at [148, 226] on input "text" at bounding box center [130, 226] width 154 height 17
paste input "MONTREAL EXPRESS / 78E41"
click at [136, 224] on input "MONTREAL EXPRESS / 78E41" at bounding box center [130, 226] width 154 height 17
click at [136, 223] on input "MONTREAL EXPRESS / 78E41" at bounding box center [130, 226] width 154 height 17
drag, startPoint x: 122, startPoint y: 245, endPoint x: 150, endPoint y: 260, distance: 31.2
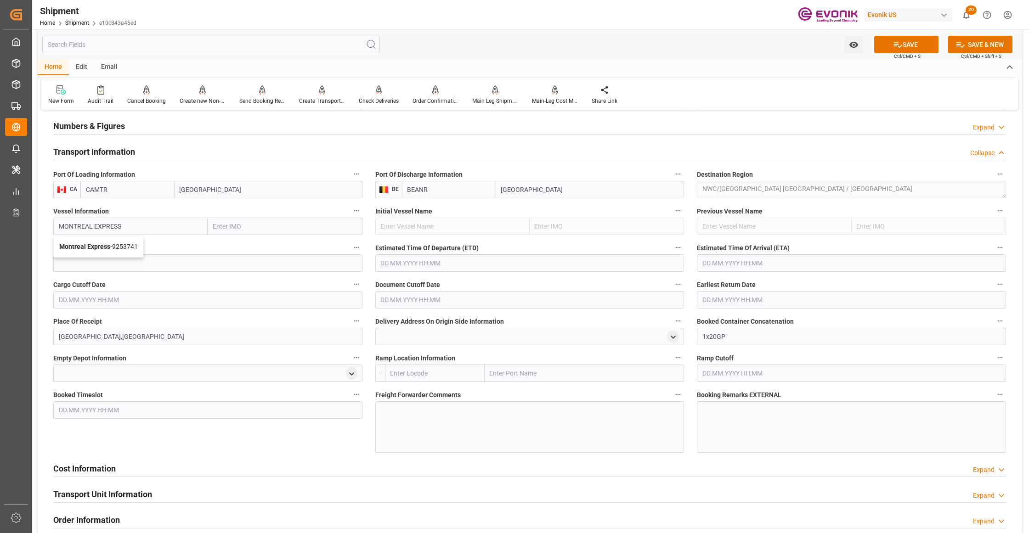
click at [124, 245] on span "Montreal Express - 9253741" at bounding box center [98, 246] width 79 height 7
type input "Montreal Express"
type input "9253741"
type input "Montreal Express"
click at [132, 265] on input at bounding box center [207, 262] width 309 height 17
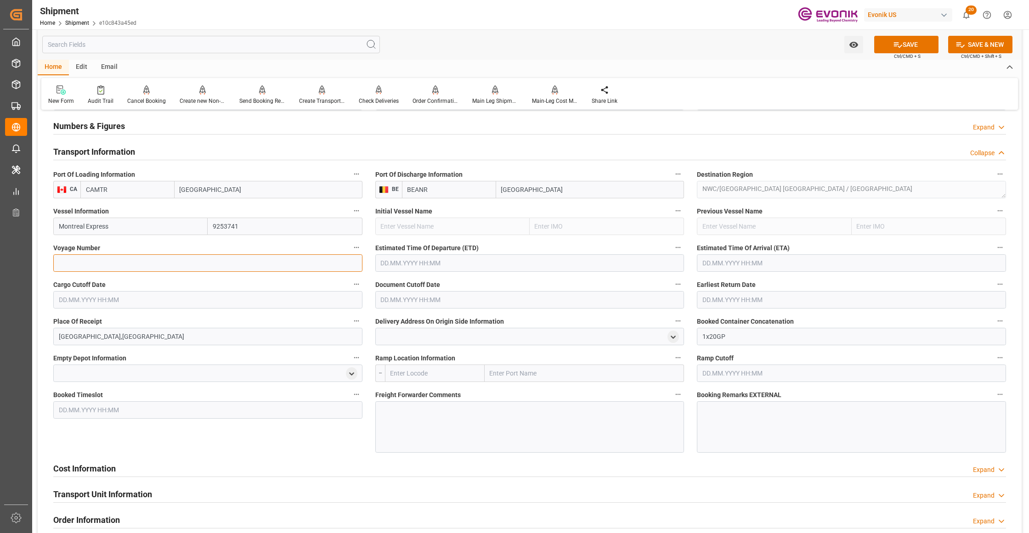
paste input "78E41"
type input "78E41"
click at [414, 262] on input "text" at bounding box center [529, 262] width 309 height 17
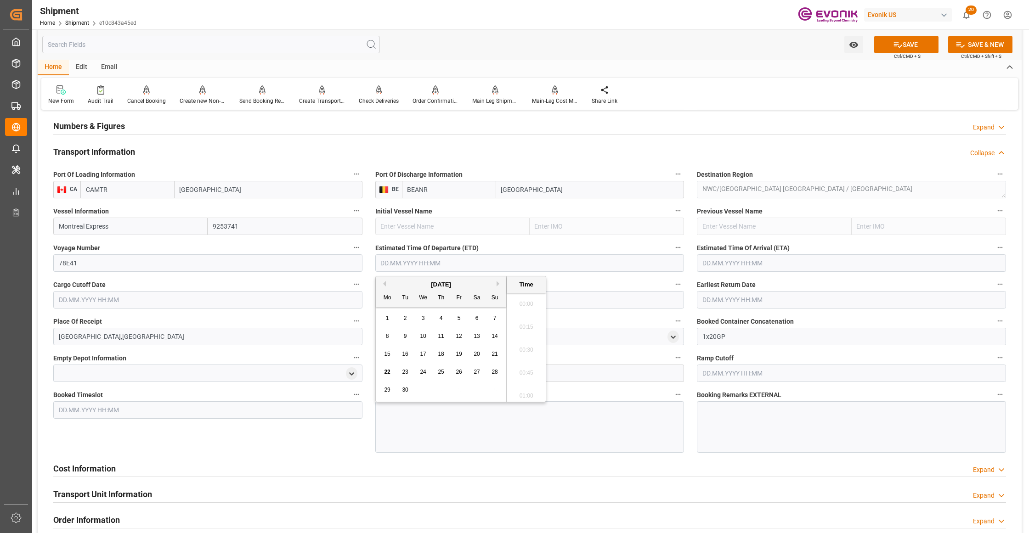
scroll to position [163, 0]
click at [499, 283] on button "Next Month" at bounding box center [499, 284] width 6 height 6
click at [457, 333] on span "10" at bounding box center [459, 336] width 6 height 6
type input "10.10.2025 00:00"
click at [735, 259] on input "text" at bounding box center [851, 262] width 309 height 17
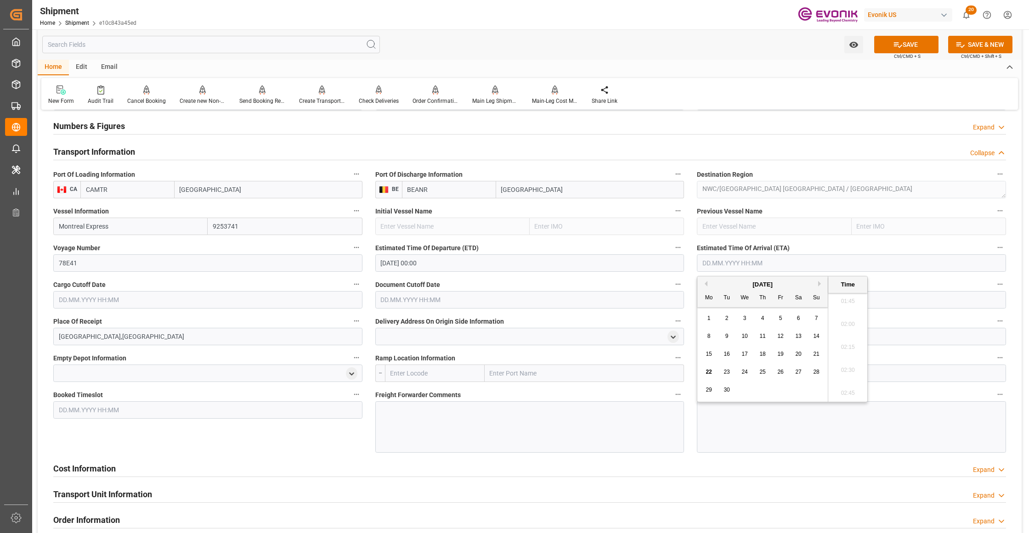
click at [820, 285] on button "Next Month" at bounding box center [821, 284] width 6 height 6
click at [762, 371] on span "23" at bounding box center [762, 372] width 6 height 6
type input "23.10.2025 00:00"
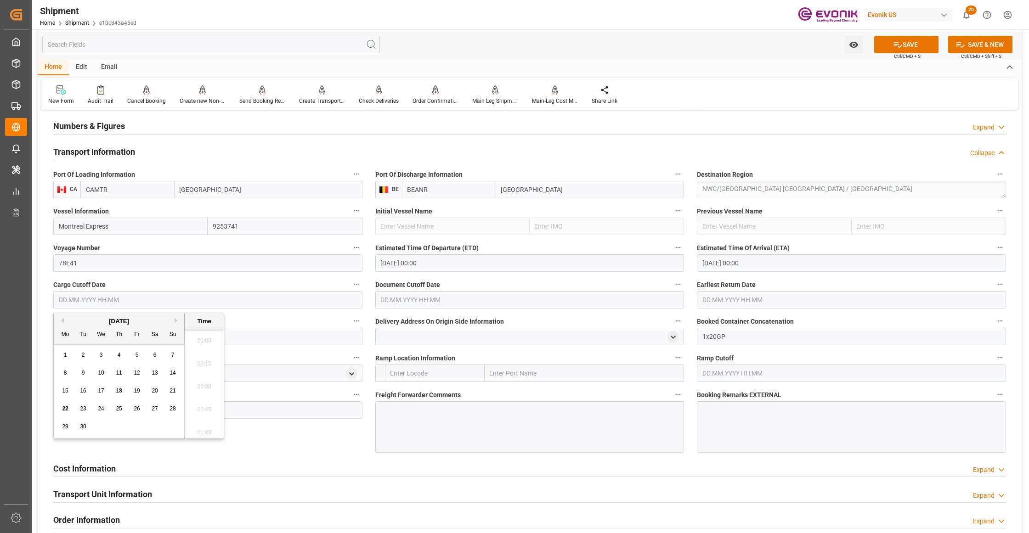
click at [328, 298] on input "text" at bounding box center [207, 299] width 309 height 17
click at [118, 408] on span "25" at bounding box center [119, 408] width 6 height 6
type input "25.09.2025 00:00"
click at [441, 296] on input "text" at bounding box center [529, 299] width 309 height 17
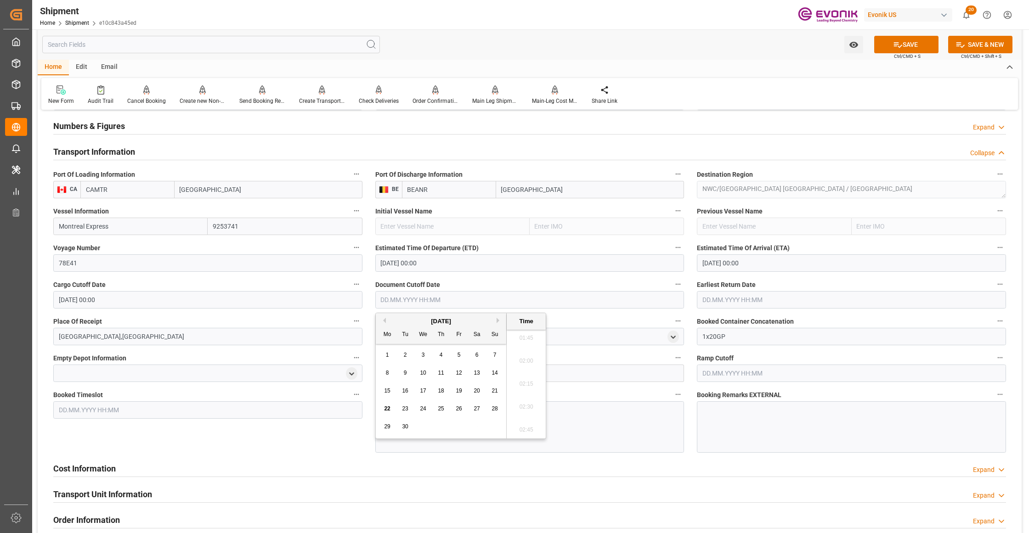
click at [439, 406] on span "25" at bounding box center [441, 408] width 6 height 6
type input "25.09.2025 00:00"
click at [750, 298] on input "text" at bounding box center [851, 299] width 309 height 17
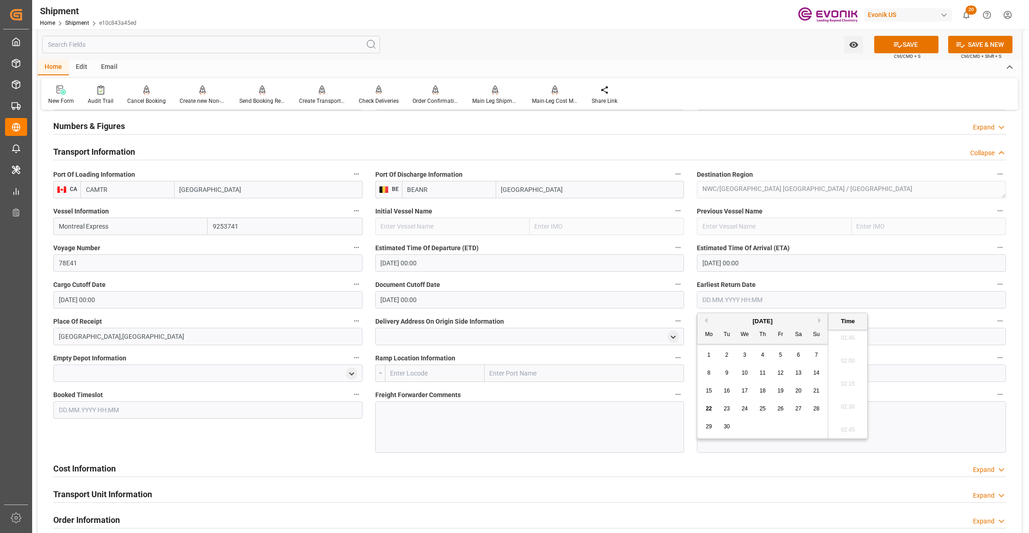
click at [765, 406] on span "25" at bounding box center [762, 408] width 6 height 6
type input "25.09.2025 00:00"
click at [309, 445] on div "Booked Timeslot" at bounding box center [208, 420] width 322 height 71
click at [908, 43] on button "SAVE" at bounding box center [906, 44] width 64 height 17
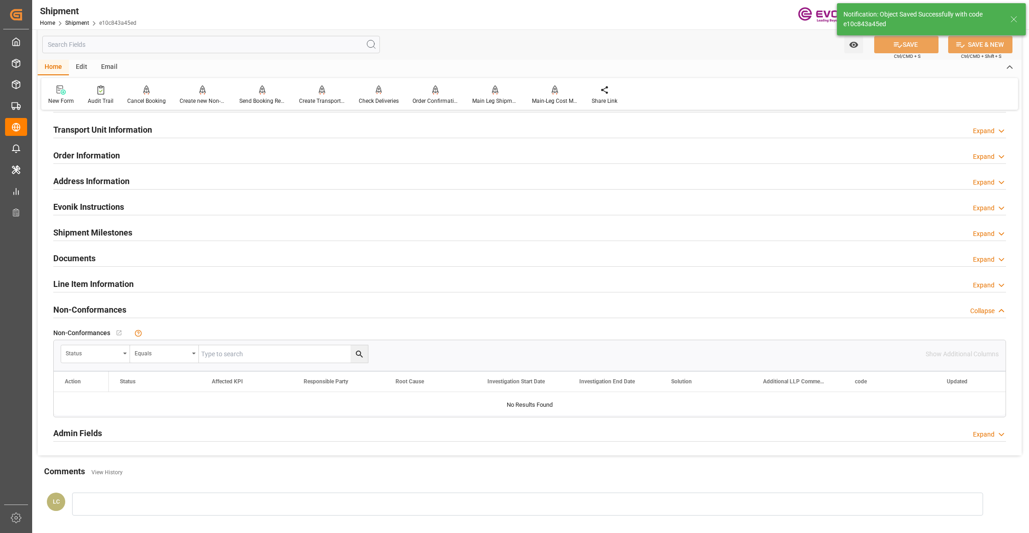
scroll to position [408, 0]
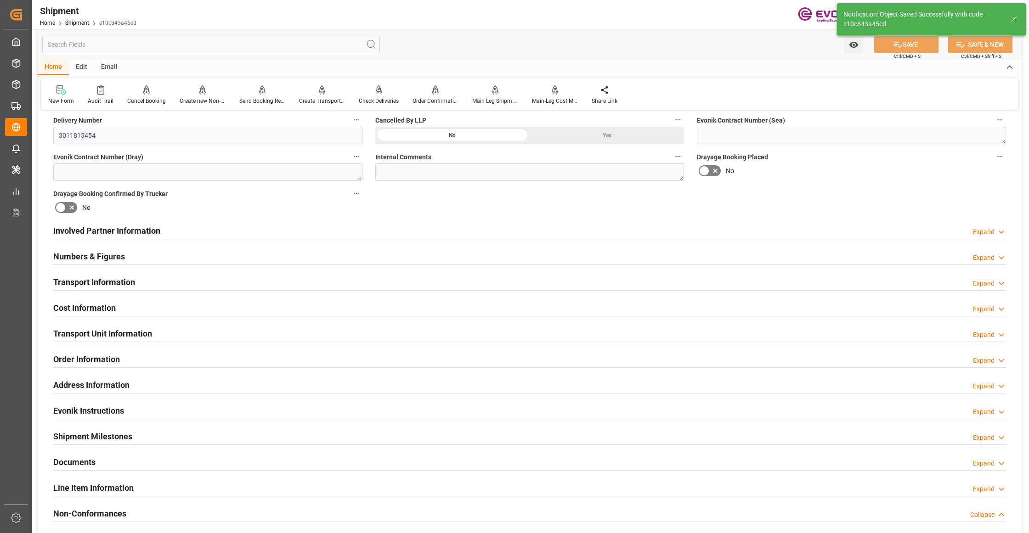
drag, startPoint x: 212, startPoint y: 306, endPoint x: 208, endPoint y: 311, distance: 6.8
click at [214, 306] on div "Cost Information Expand" at bounding box center [529, 306] width 952 height 17
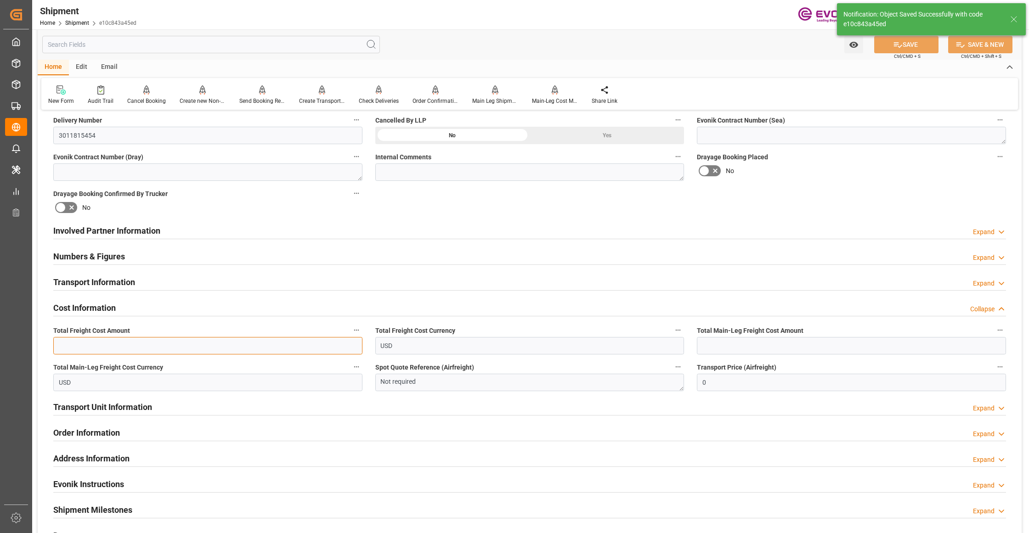
click at [163, 344] on input "text" at bounding box center [207, 345] width 309 height 17
paste input "1300"
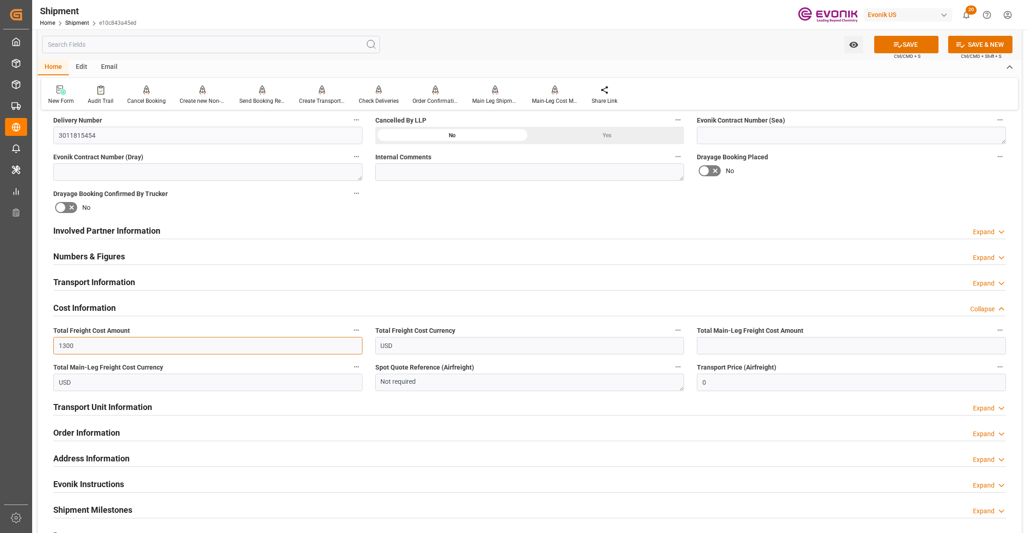
type input "1300"
click at [777, 342] on input "text" at bounding box center [851, 345] width 309 height 17
paste input "1300"
type input "1300"
click at [842, 180] on div "Drayage Booking Placed No" at bounding box center [851, 165] width 322 height 37
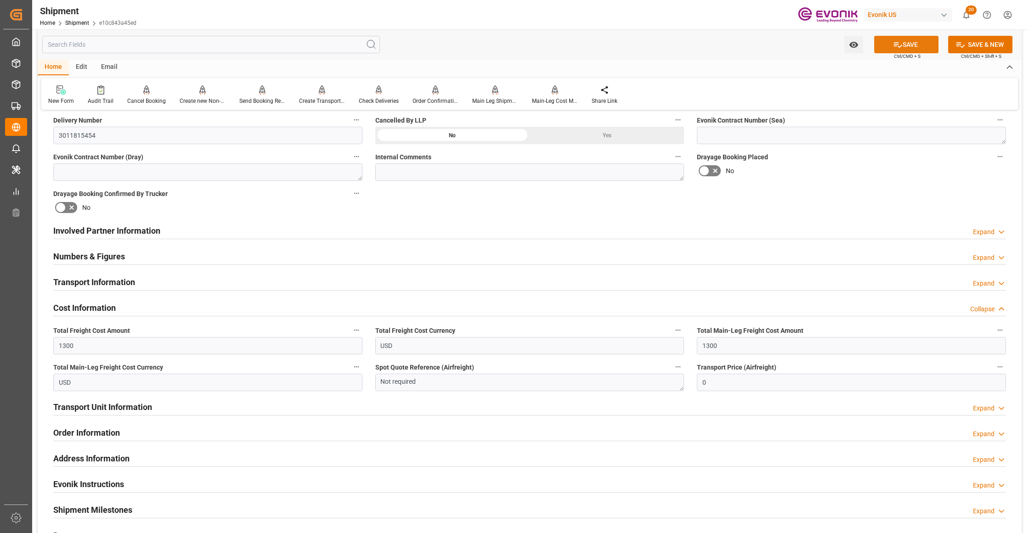
click at [909, 43] on button "SAVE" at bounding box center [906, 44] width 64 height 17
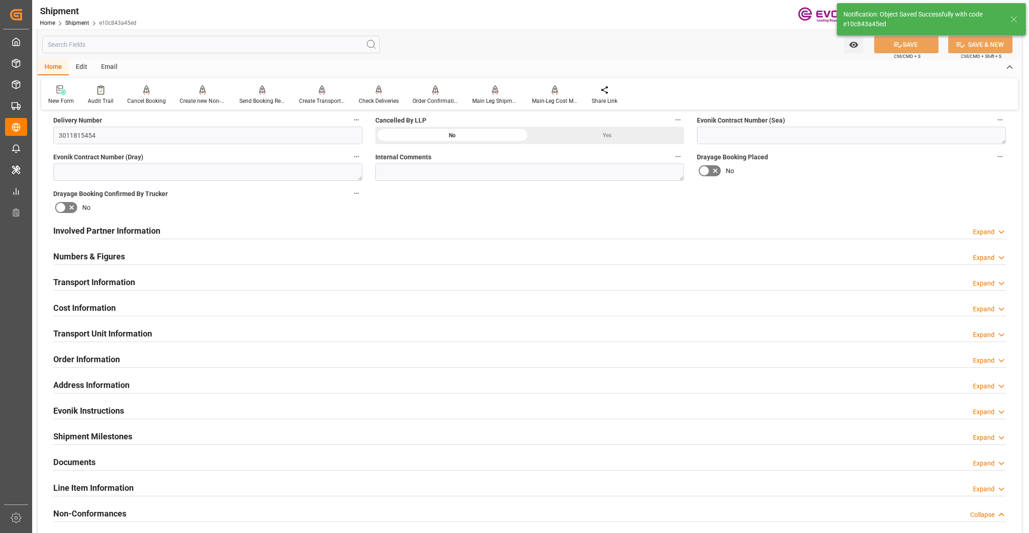
click at [288, 230] on div "Involved Partner Information Expand" at bounding box center [529, 229] width 952 height 17
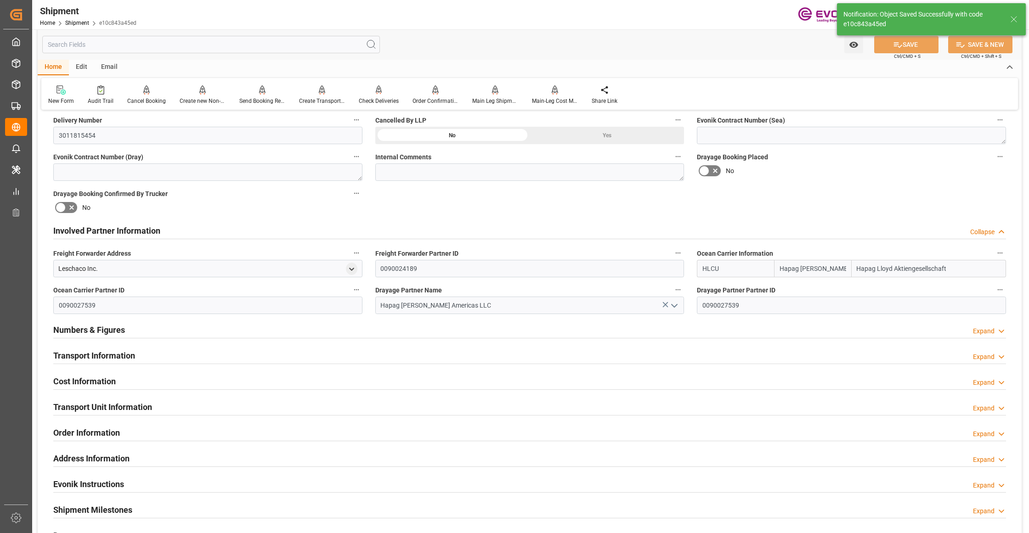
click at [358, 354] on div "Transport Information Expand" at bounding box center [529, 354] width 952 height 17
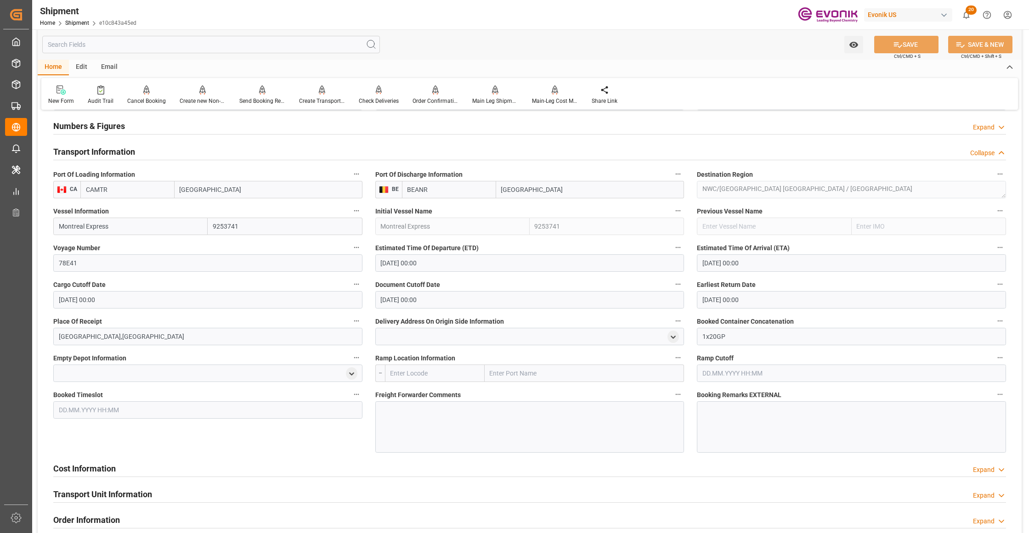
scroll to position [816, 0]
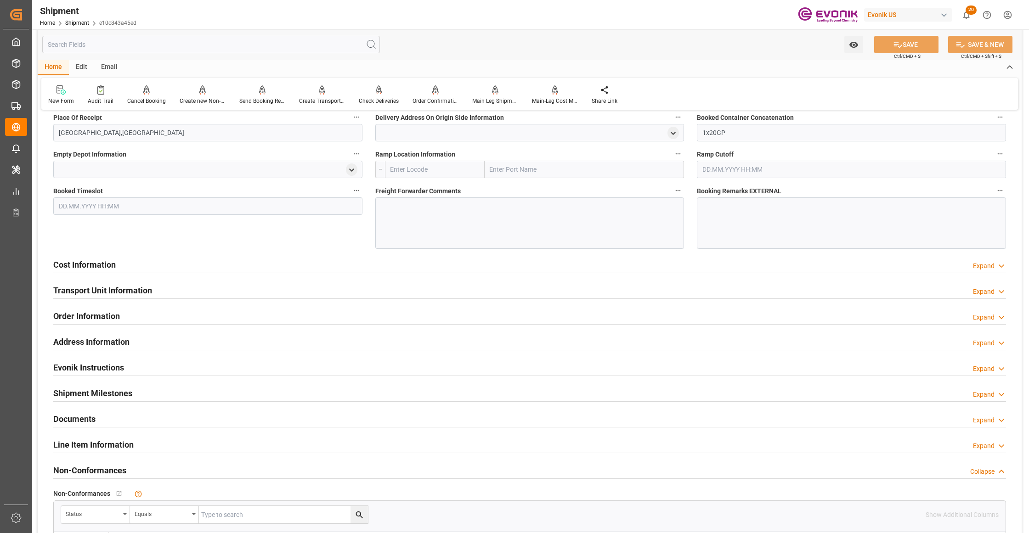
click at [385, 263] on div "Cost Information Expand" at bounding box center [529, 263] width 952 height 17
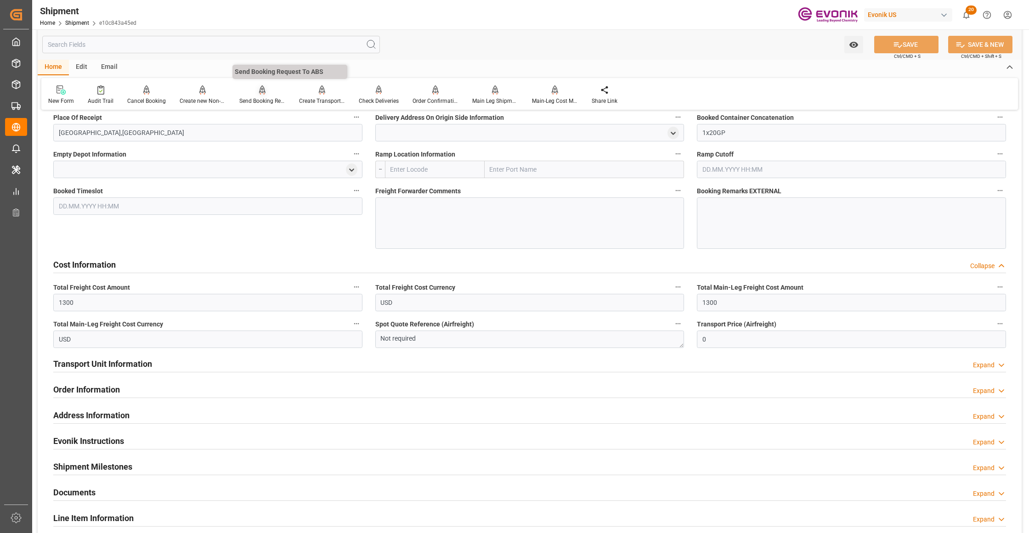
click at [259, 98] on div "Send Booking Request To ABS" at bounding box center [262, 101] width 46 height 8
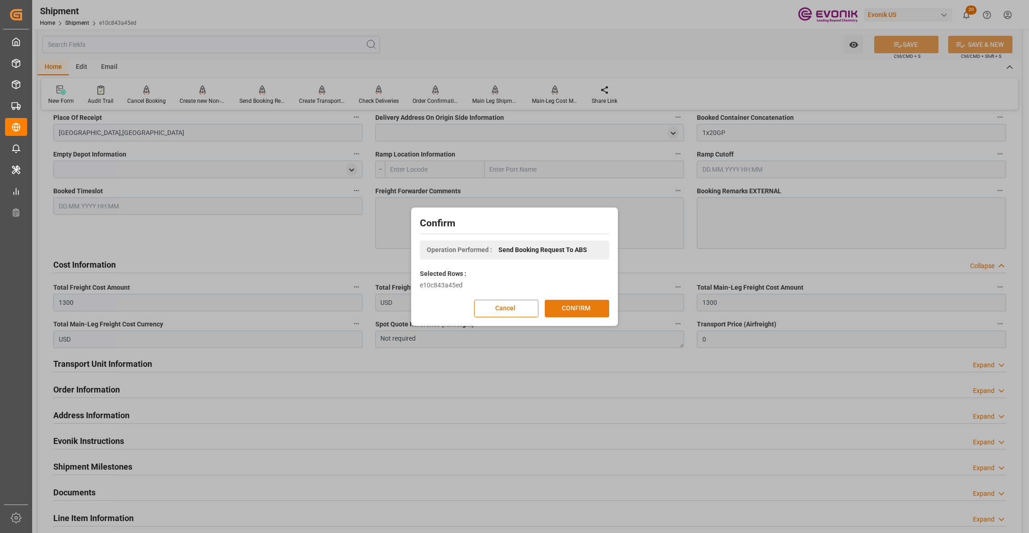
click at [589, 309] on button "CONFIRM" at bounding box center [577, 308] width 64 height 17
